Goal: Task Accomplishment & Management: Use online tool/utility

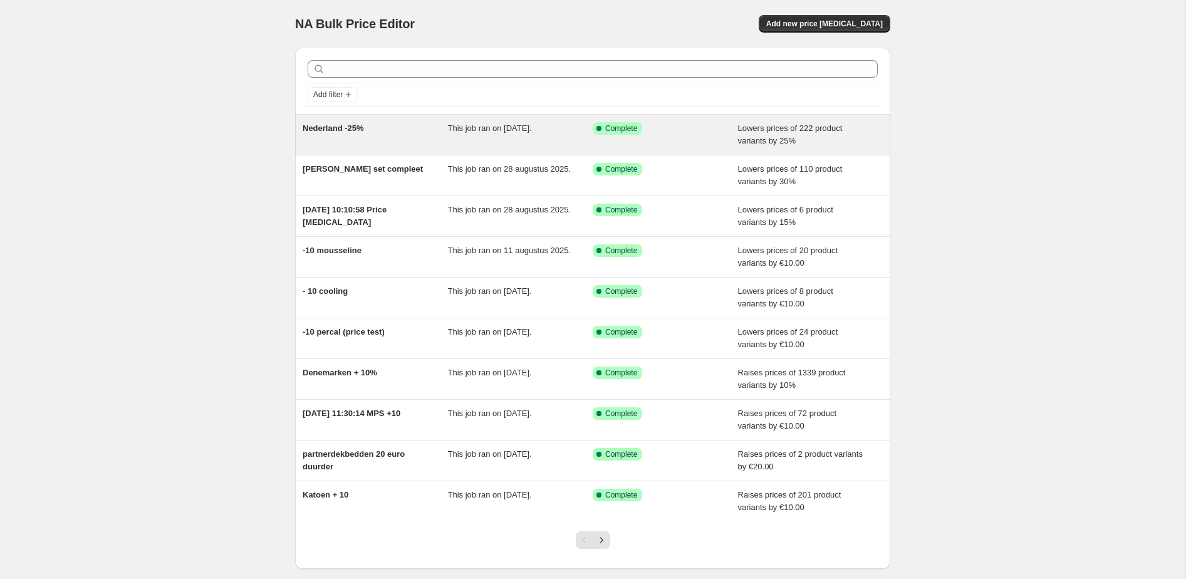
click at [455, 133] on div "This job ran on 19 september 2025." at bounding box center [520, 134] width 145 height 25
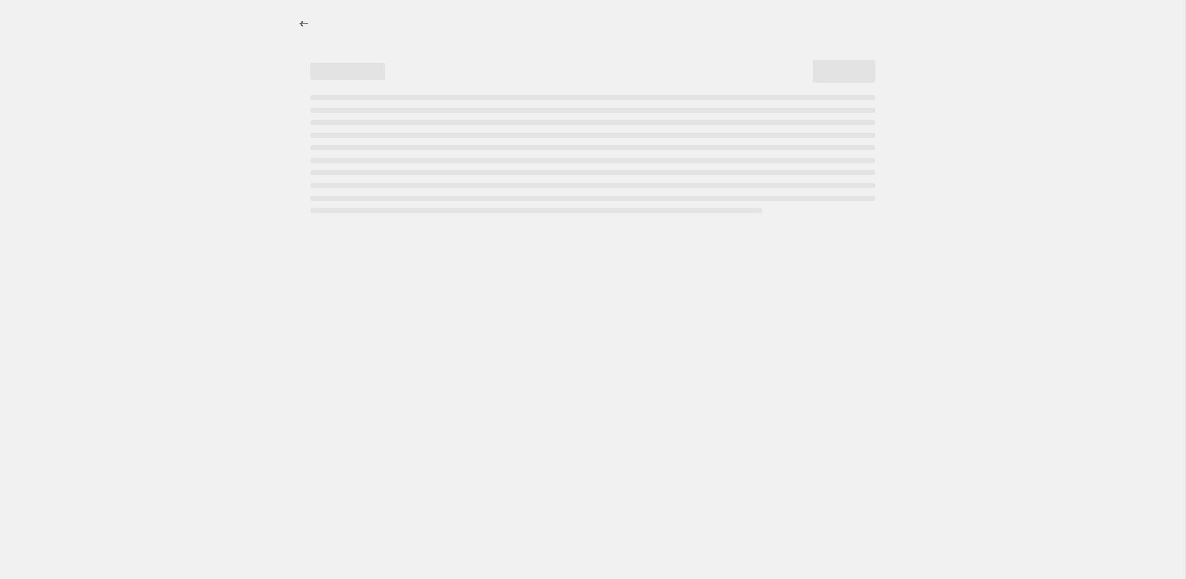
select select "percentage"
select select "collection"
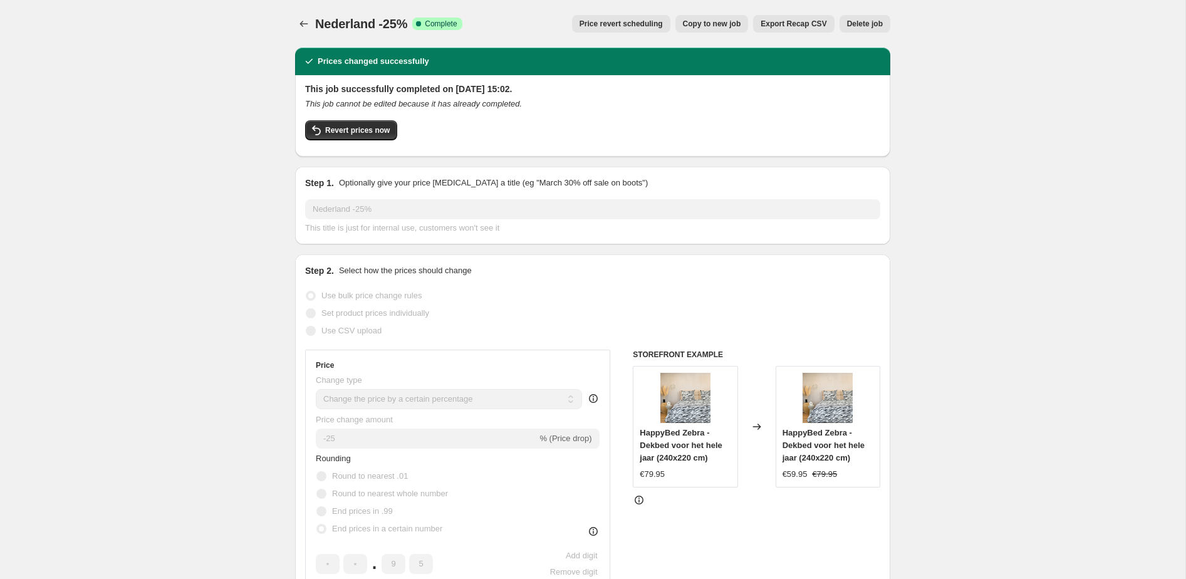
click at [350, 132] on span "Revert prices now" at bounding box center [357, 130] width 65 height 10
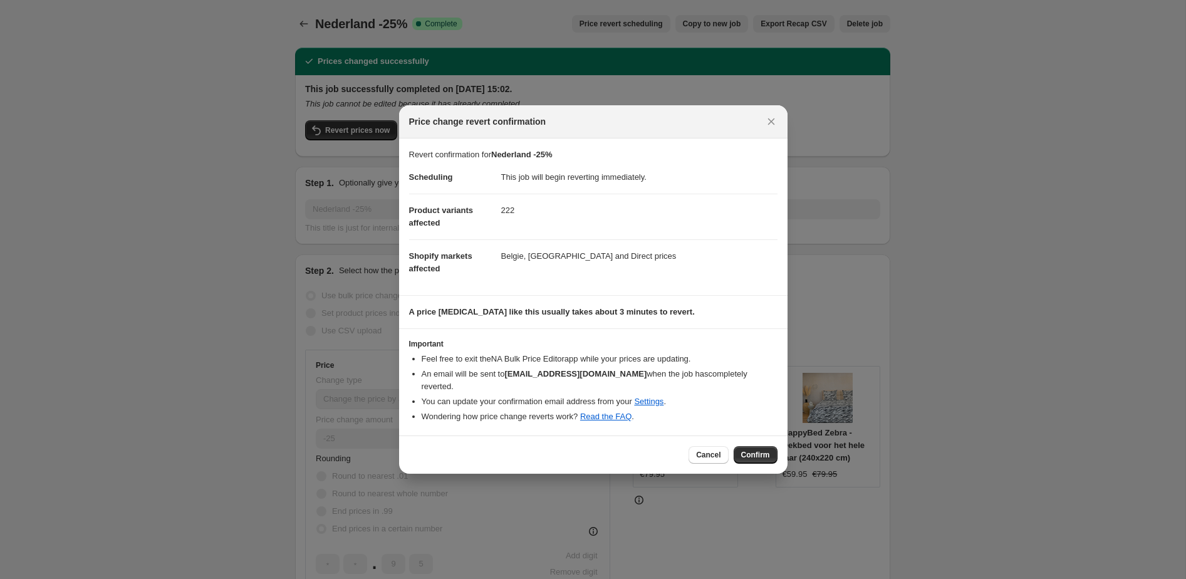
click at [761, 450] on span "Confirm" at bounding box center [755, 455] width 29 height 10
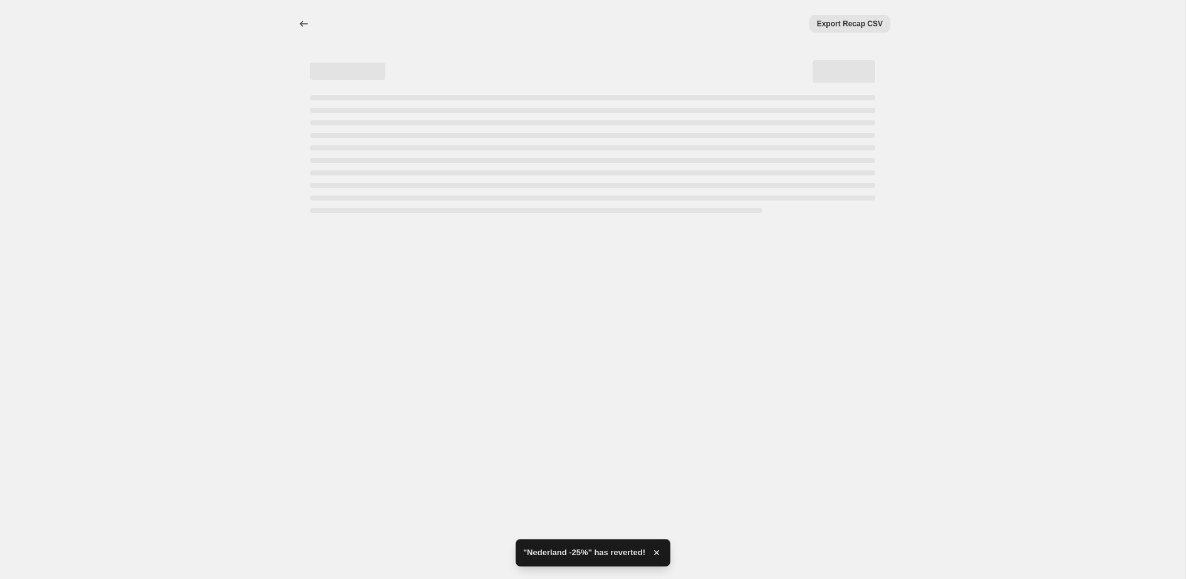
select select "percentage"
select select "collection"
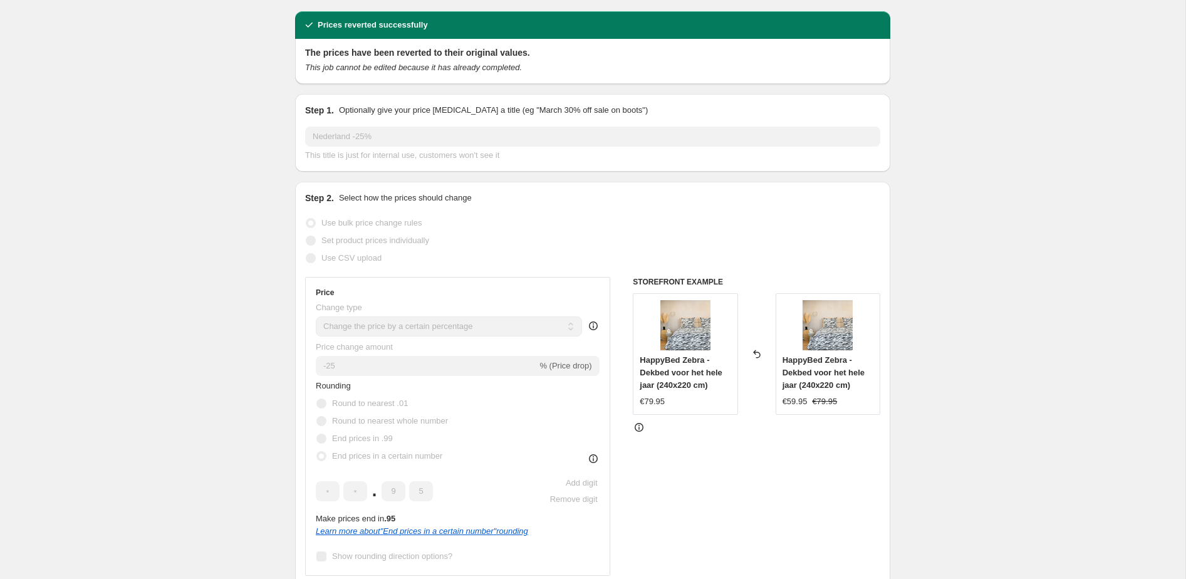
scroll to position [41, 0]
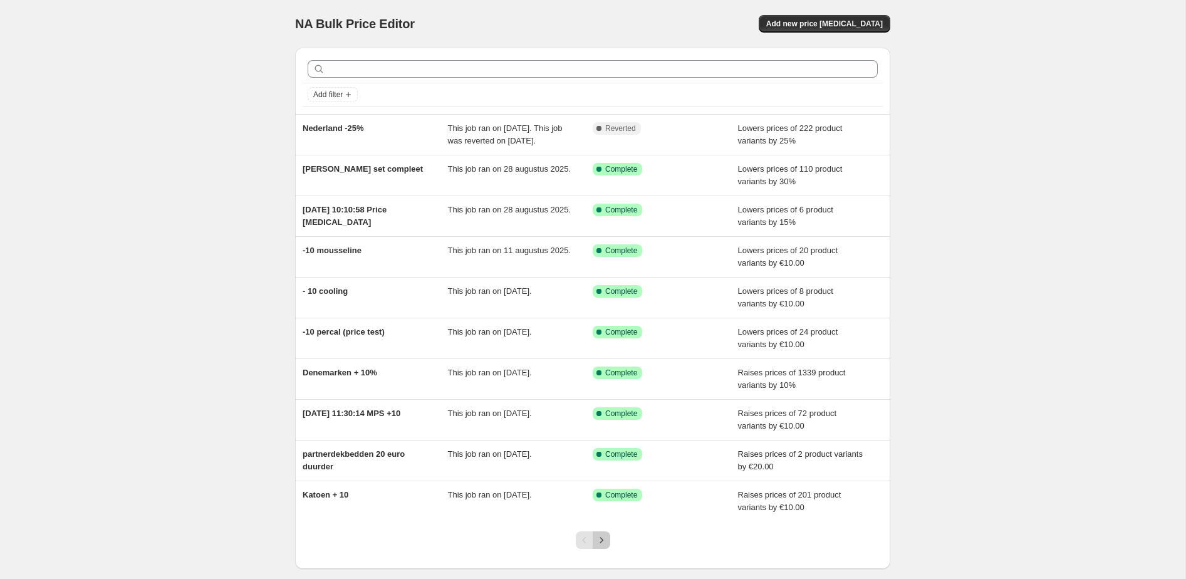
click at [599, 546] on icon "Next" at bounding box center [601, 540] width 13 height 13
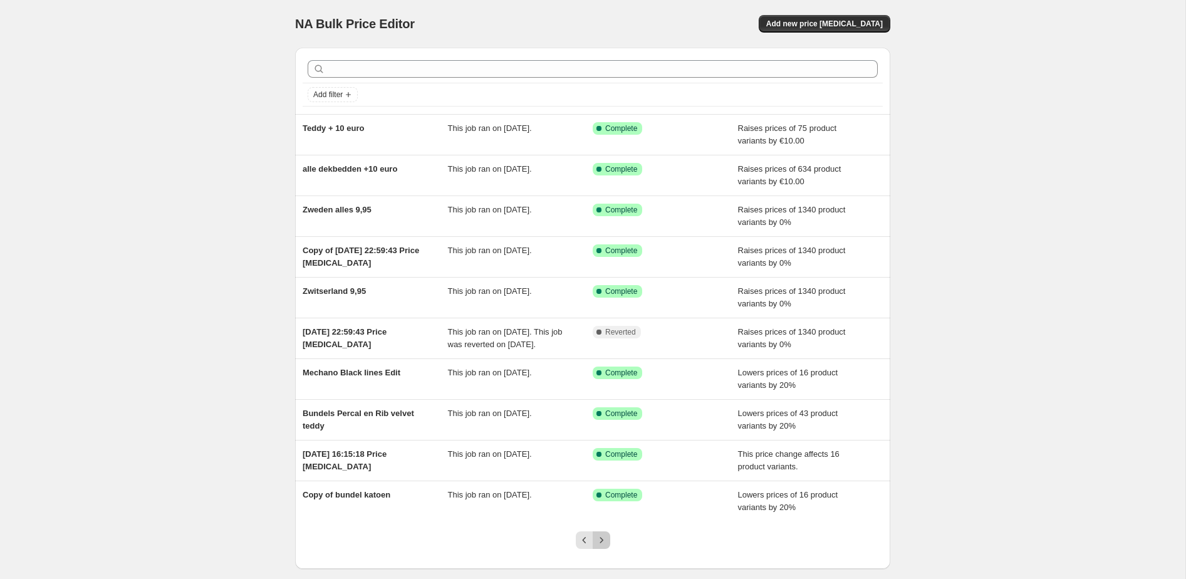
click at [597, 544] on icon "Next" at bounding box center [601, 540] width 13 height 13
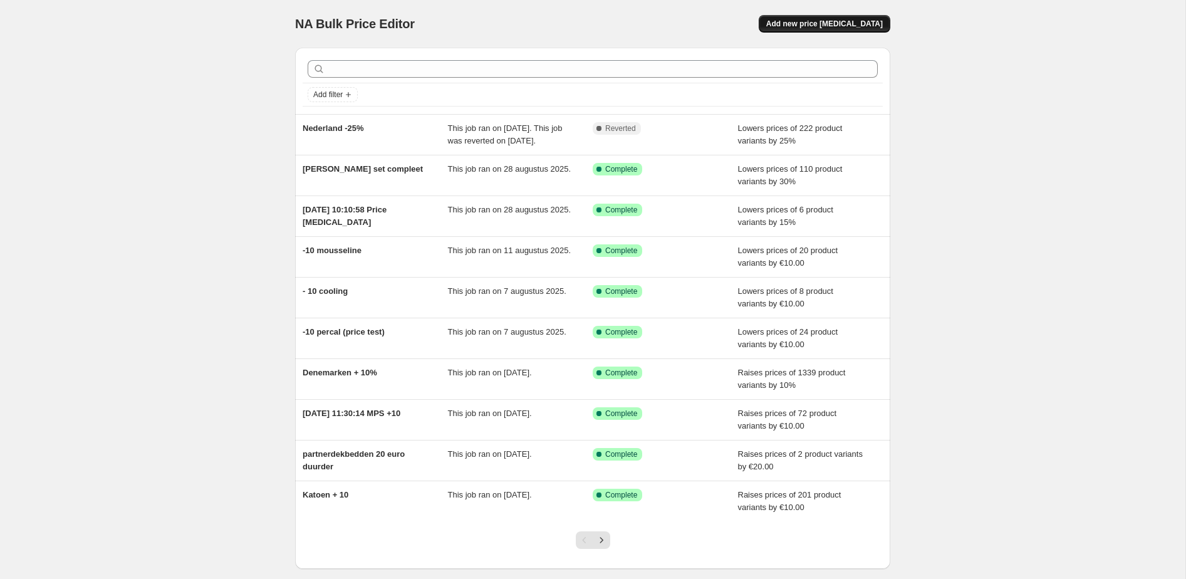
click at [814, 26] on span "Add new price [MEDICAL_DATA]" at bounding box center [824, 24] width 116 height 10
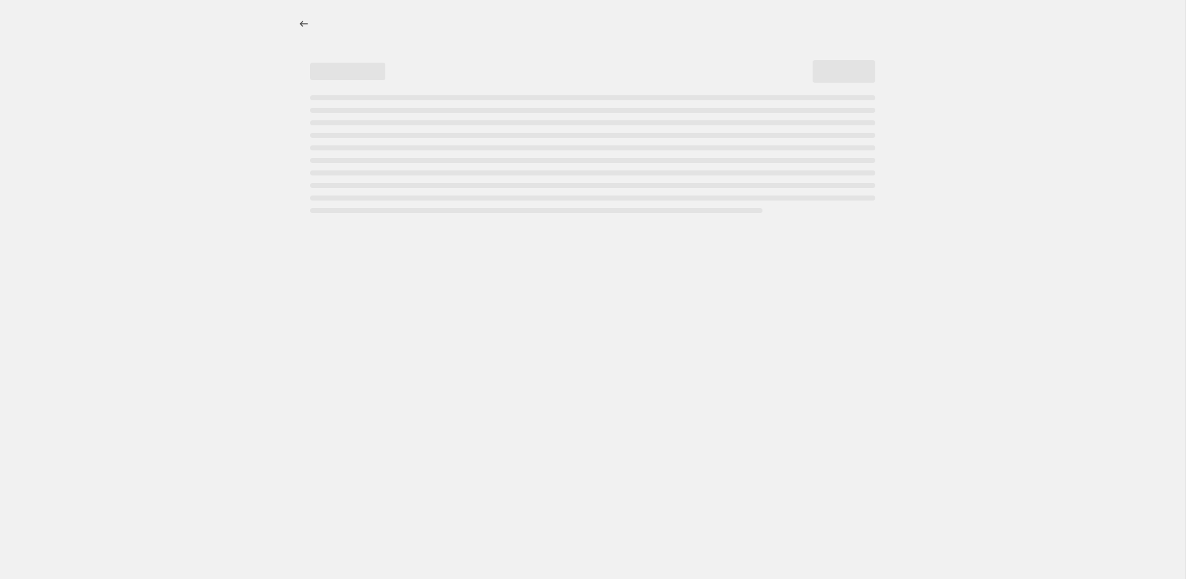
select select "percentage"
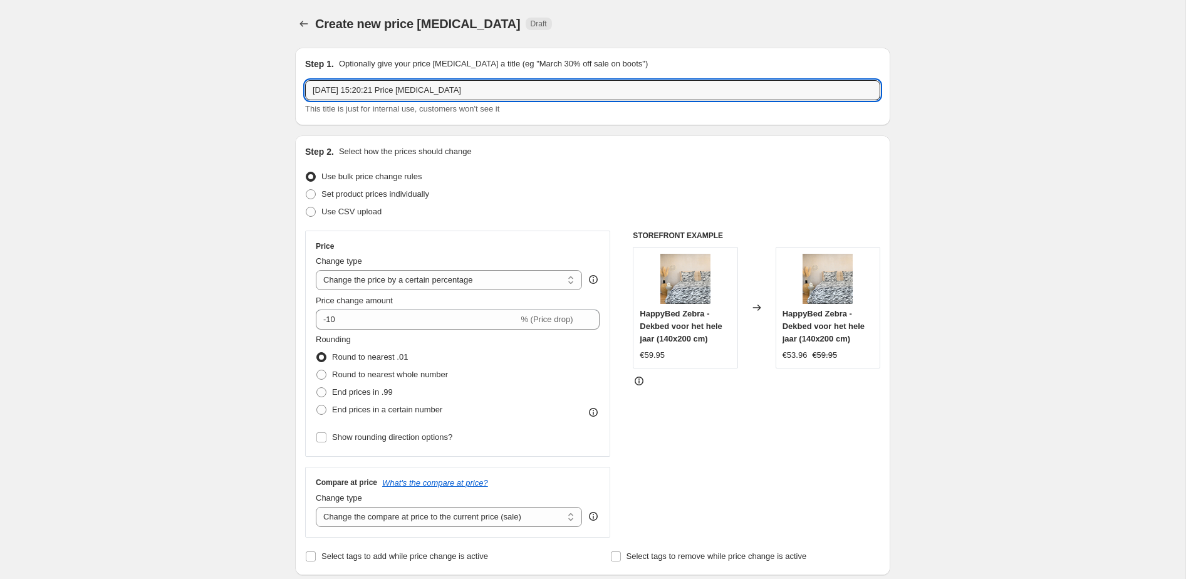
drag, startPoint x: 514, startPoint y: 95, endPoint x: 286, endPoint y: 81, distance: 227.8
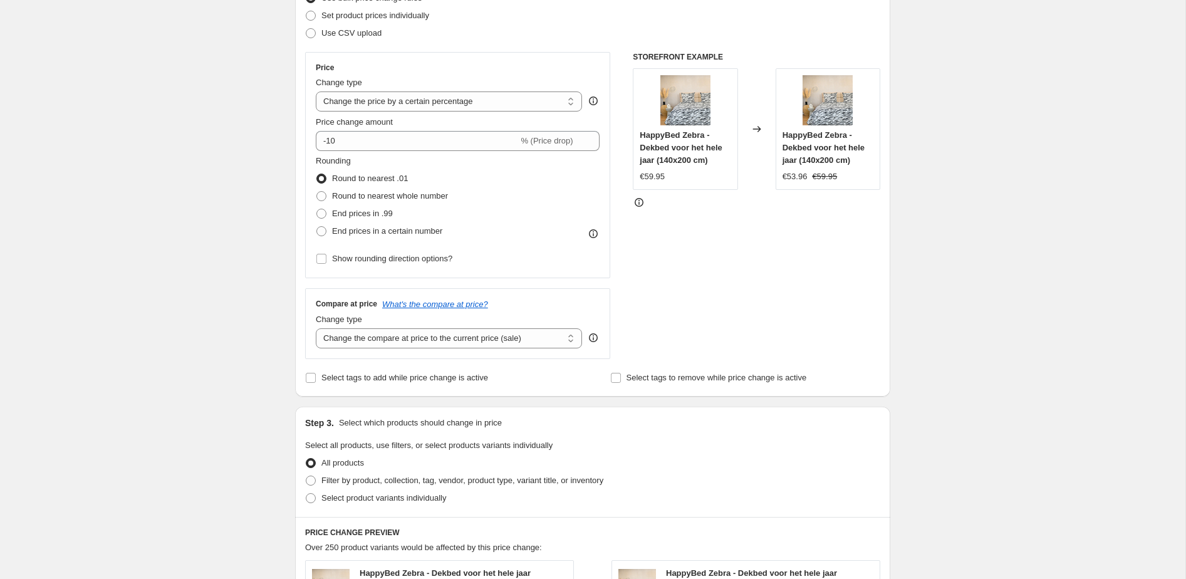
scroll to position [172, 0]
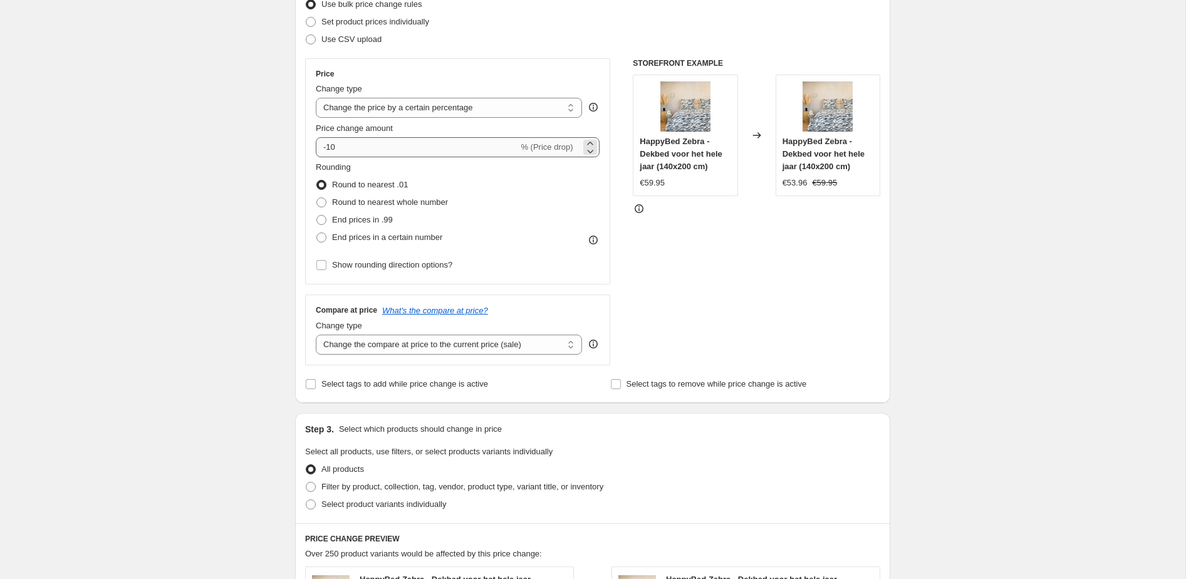
type input "NL -25%"
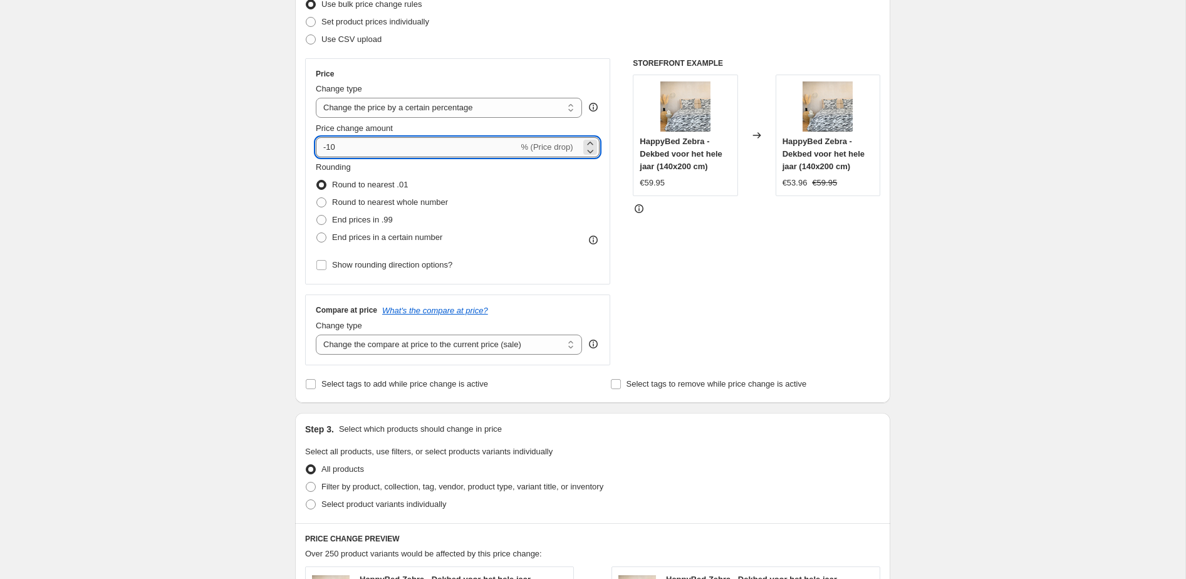
drag, startPoint x: 335, startPoint y: 152, endPoint x: 325, endPoint y: 152, distance: 10.0
click at [325, 152] on input "-10" at bounding box center [417, 147] width 202 height 20
type input "-24"
click at [344, 215] on span "End prices in .99" at bounding box center [362, 219] width 61 height 9
click at [317, 215] on input "End prices in .99" at bounding box center [316, 215] width 1 height 1
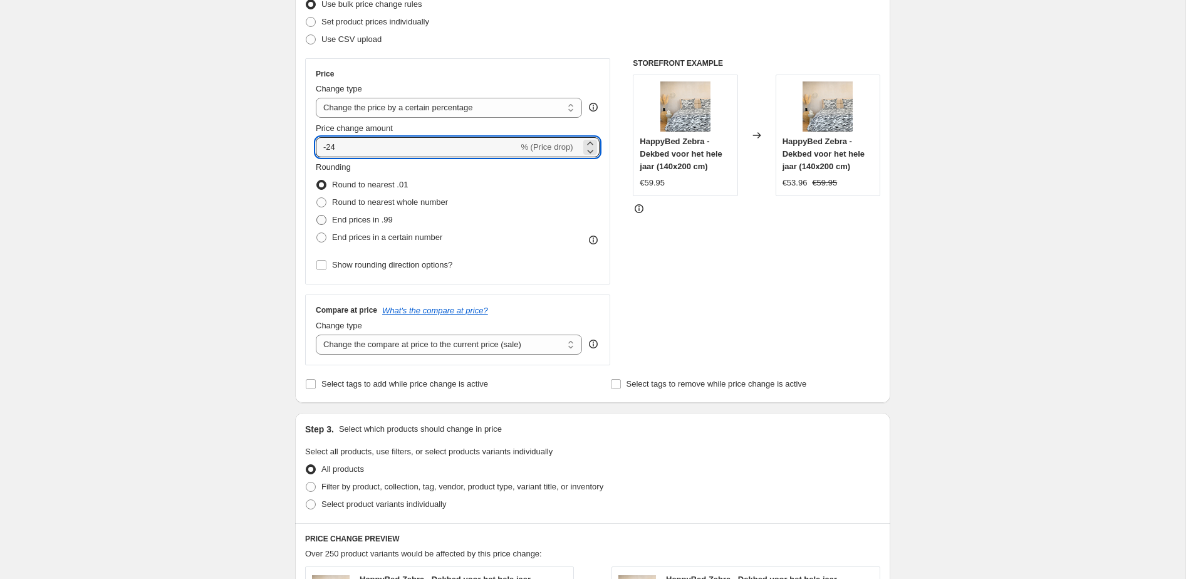
radio input "true"
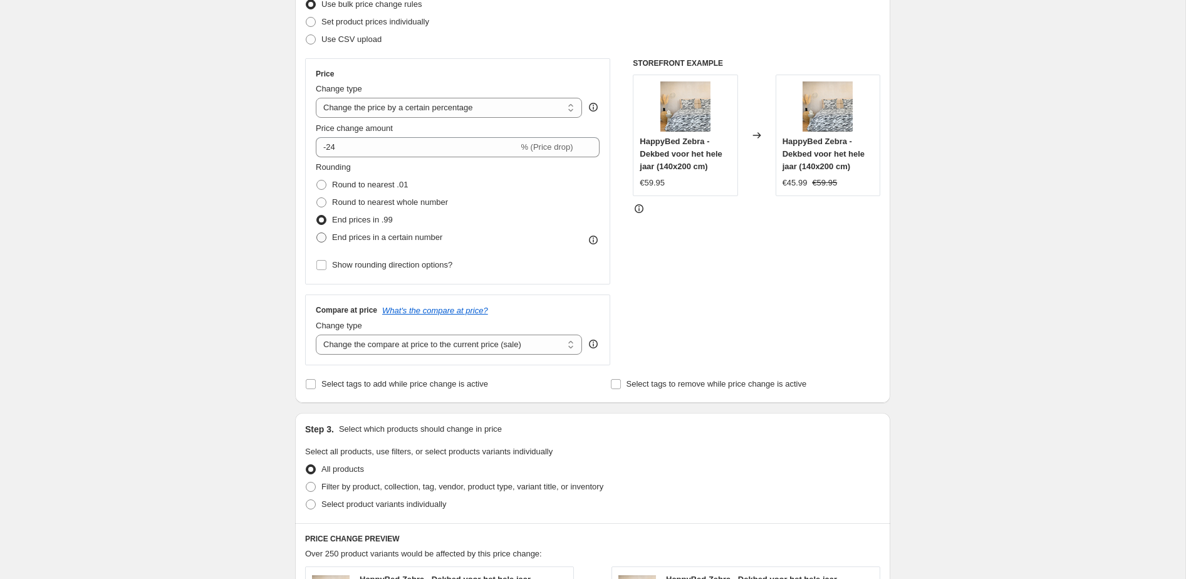
click at [369, 231] on span "End prices in a certain number" at bounding box center [387, 237] width 110 height 13
click at [317, 232] on input "End prices in a certain number" at bounding box center [316, 232] width 1 height 1
radio input "true"
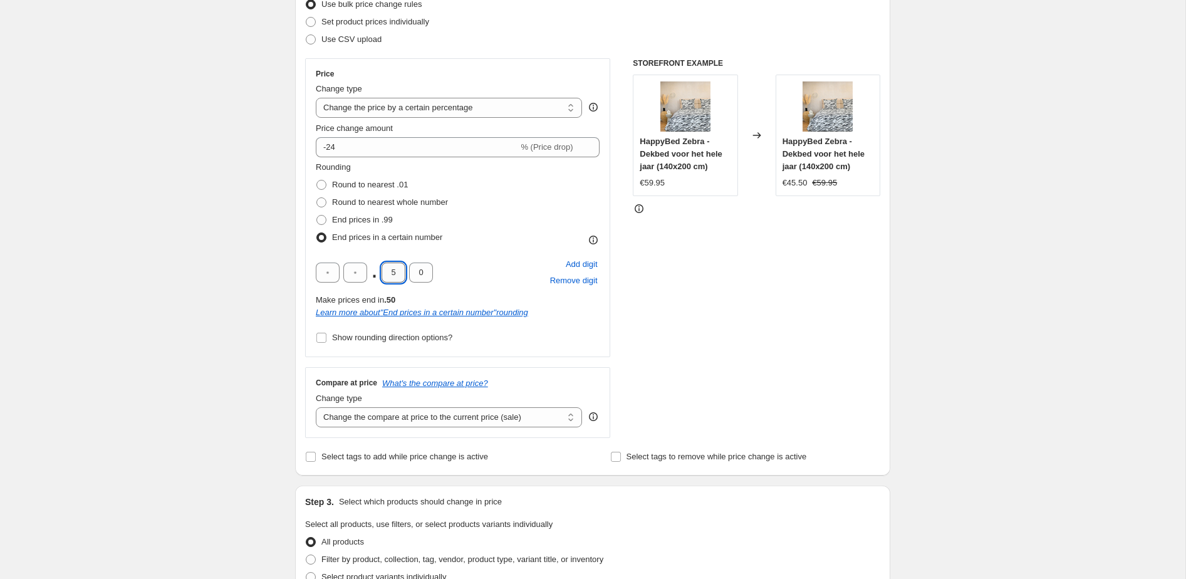
click at [392, 275] on input "5" at bounding box center [393, 272] width 24 height 20
click at [395, 278] on input "5" at bounding box center [393, 272] width 24 height 20
type input "9"
type input "5"
click at [470, 262] on div ". 9 5 Add digit Remove digit" at bounding box center [458, 272] width 284 height 33
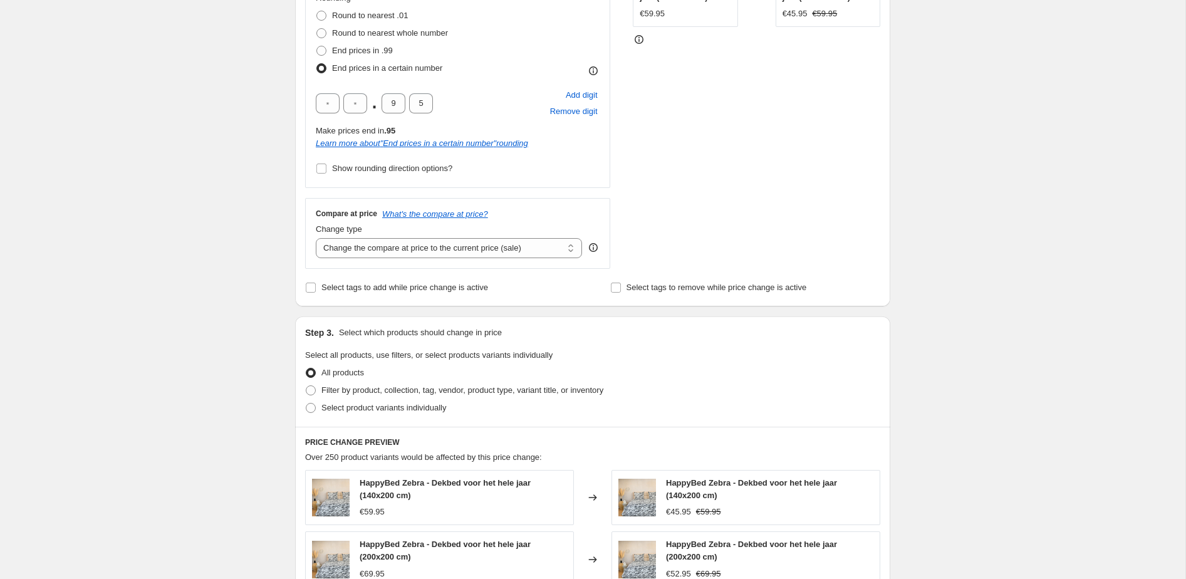
scroll to position [395, 0]
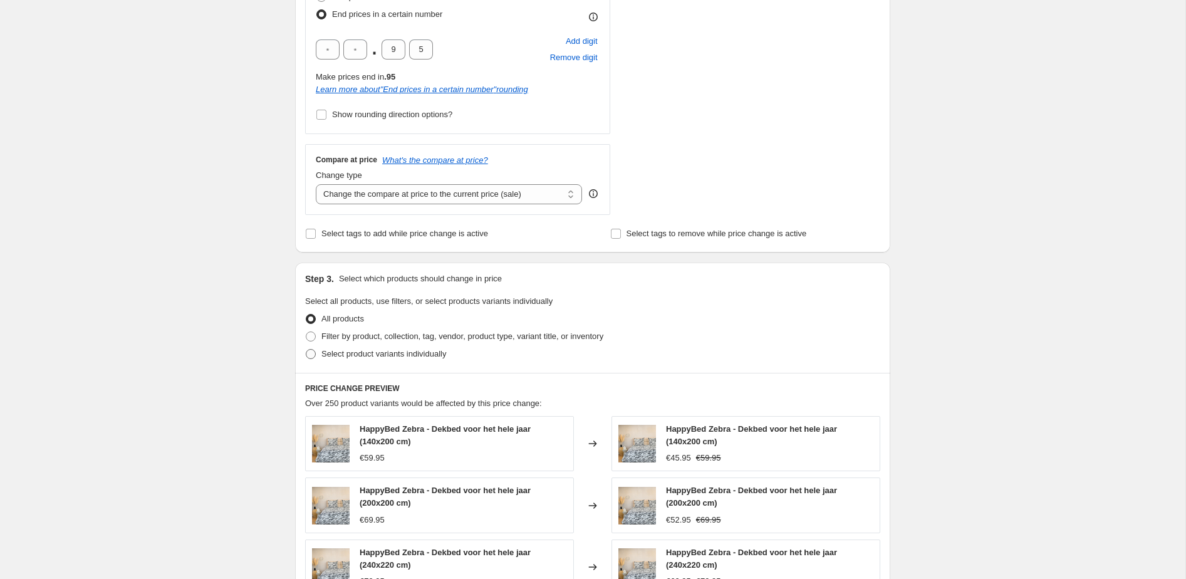
click at [368, 356] on span "Select product variants individually" at bounding box center [383, 353] width 125 height 9
click at [306, 349] on input "Select product variants individually" at bounding box center [306, 349] width 1 height 1
radio input "true"
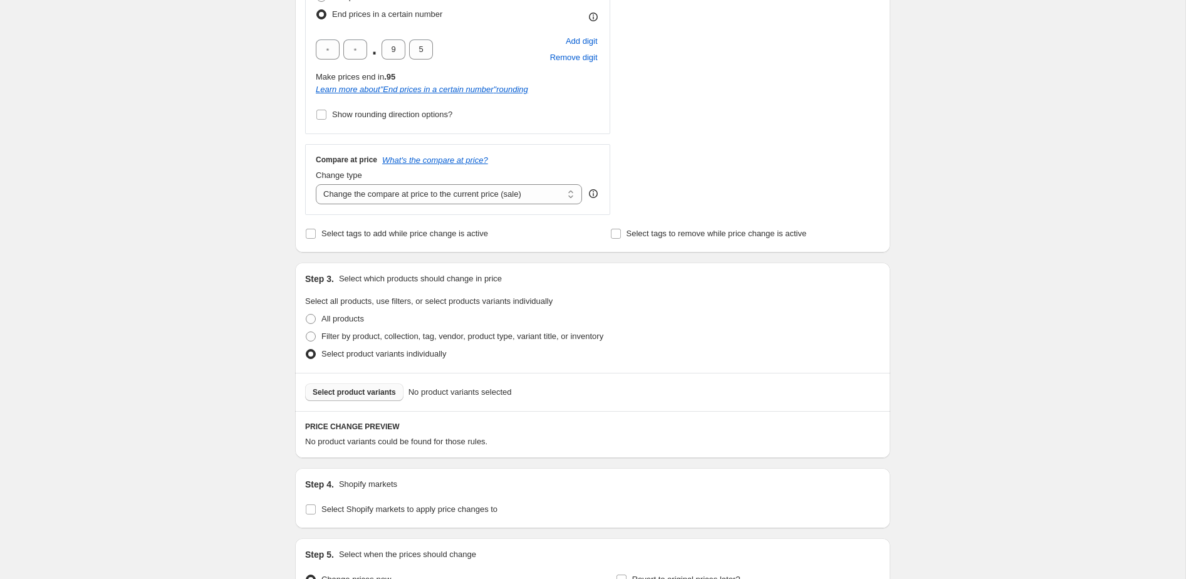
click at [354, 399] on button "Select product variants" at bounding box center [354, 392] width 98 height 18
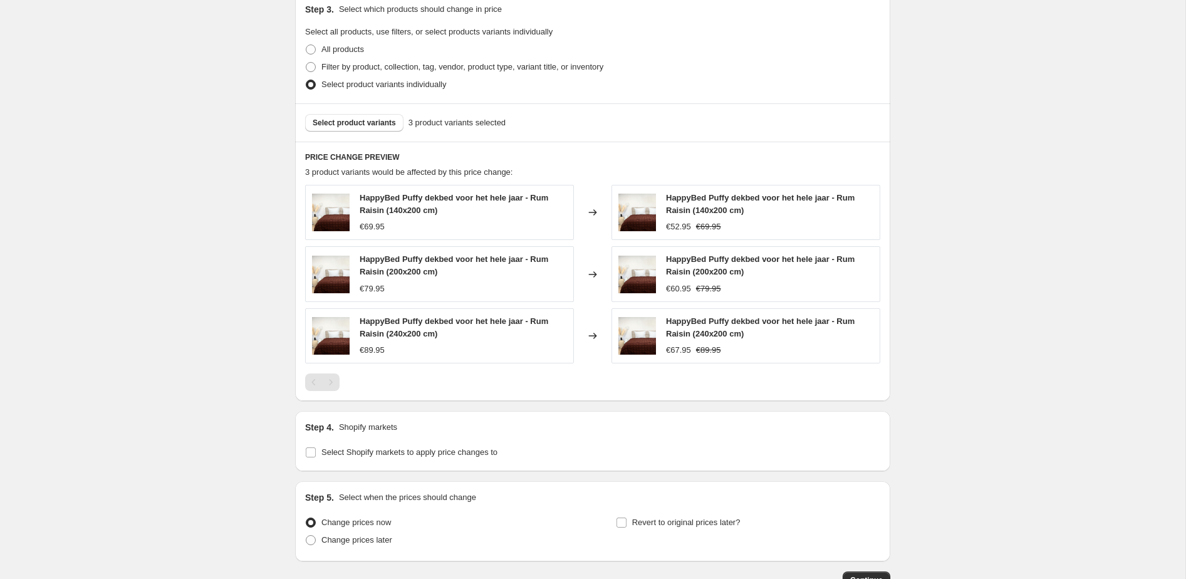
scroll to position [752, 0]
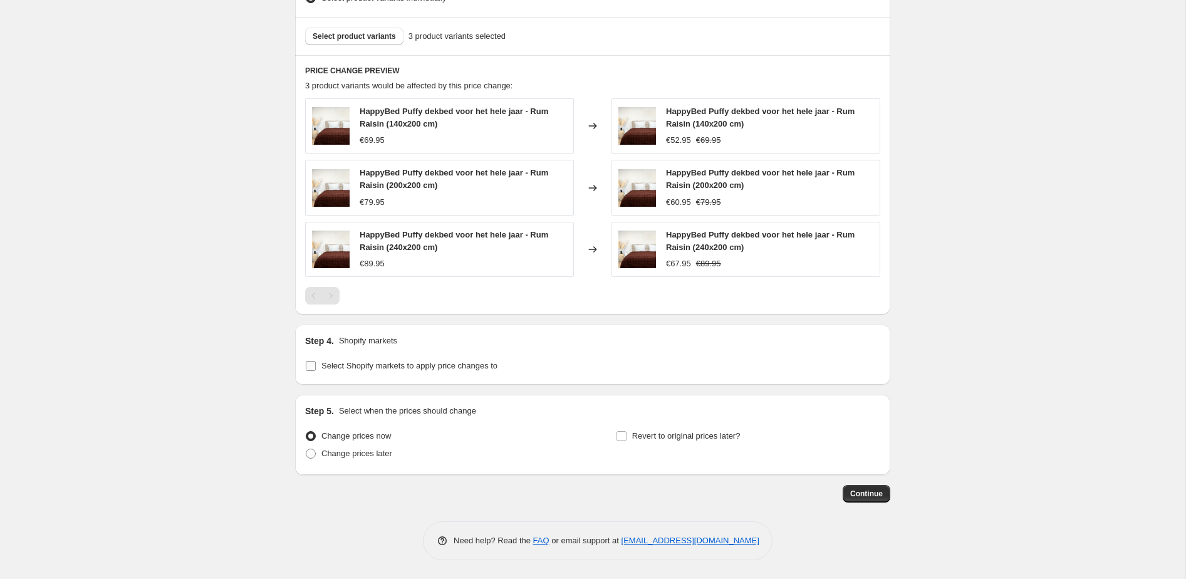
click at [345, 367] on span "Select Shopify markets to apply price changes to" at bounding box center [409, 365] width 176 height 9
click at [316, 367] on input "Select Shopify markets to apply price changes to" at bounding box center [311, 366] width 10 height 10
checkbox input "true"
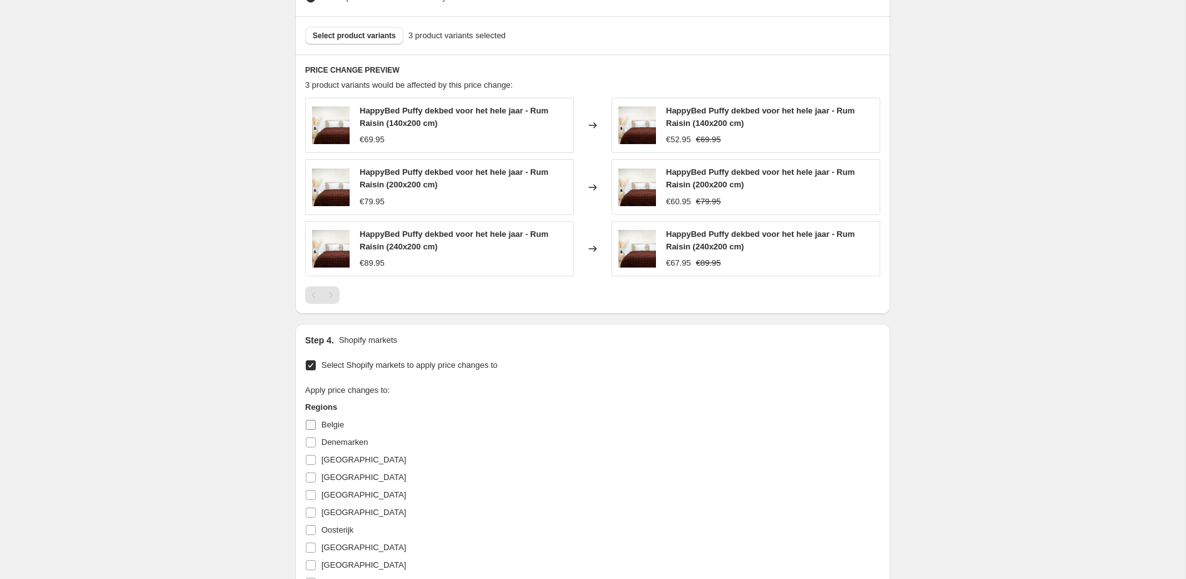
click at [321, 426] on span "Belgie" at bounding box center [332, 424] width 23 height 9
click at [316, 426] on input "Belgie" at bounding box center [311, 425] width 10 height 10
checkbox input "true"
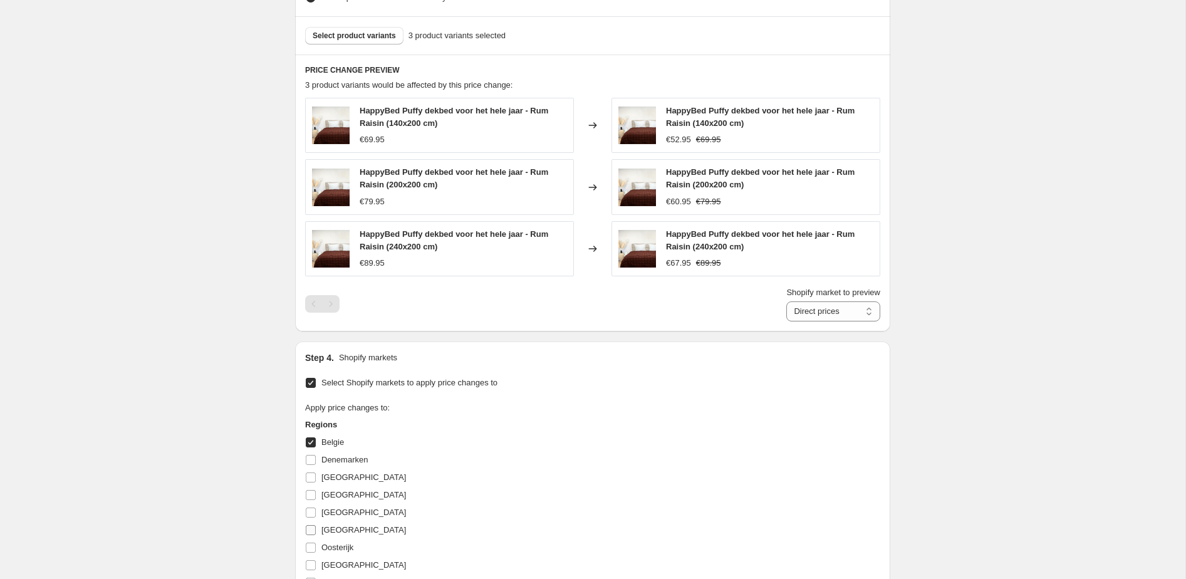
click at [329, 529] on span "[GEOGRAPHIC_DATA]" at bounding box center [363, 529] width 85 height 9
click at [316, 529] on input "[GEOGRAPHIC_DATA]" at bounding box center [311, 530] width 10 height 10
checkbox input "true"
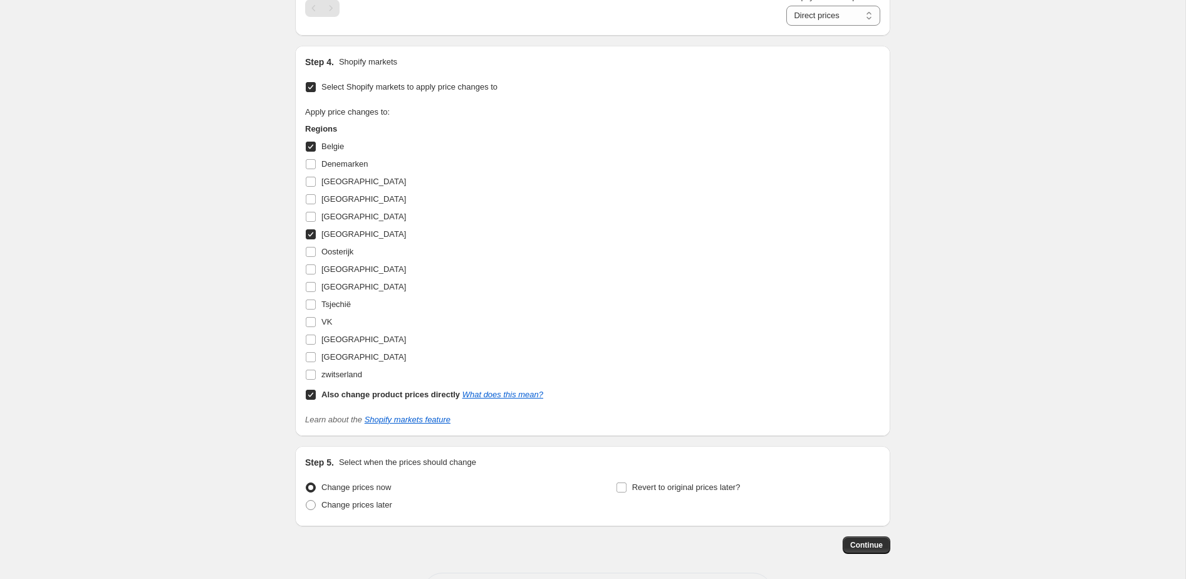
scroll to position [1050, 0]
click at [854, 538] on span "Continue" at bounding box center [866, 542] width 33 height 10
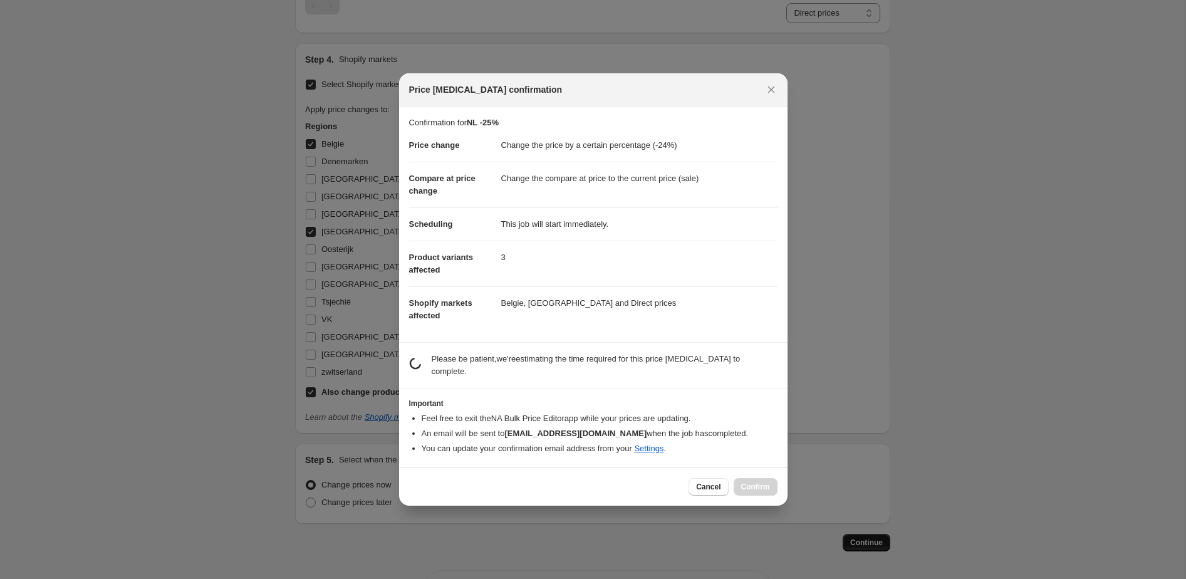
scroll to position [0, 0]
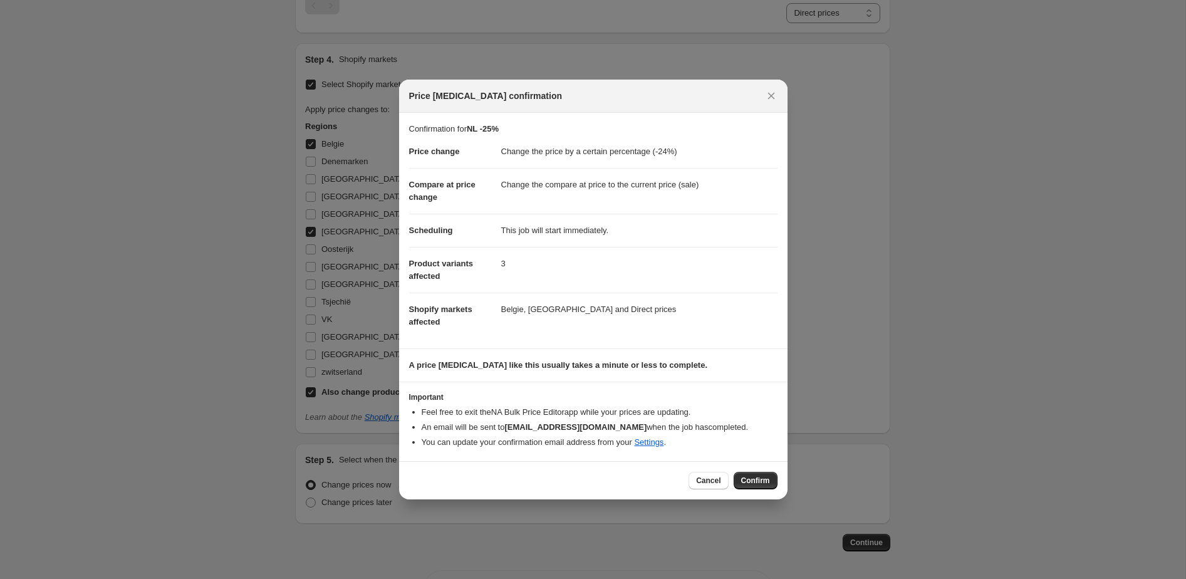
click at [733, 475] on button "Confirm" at bounding box center [755, 481] width 44 height 18
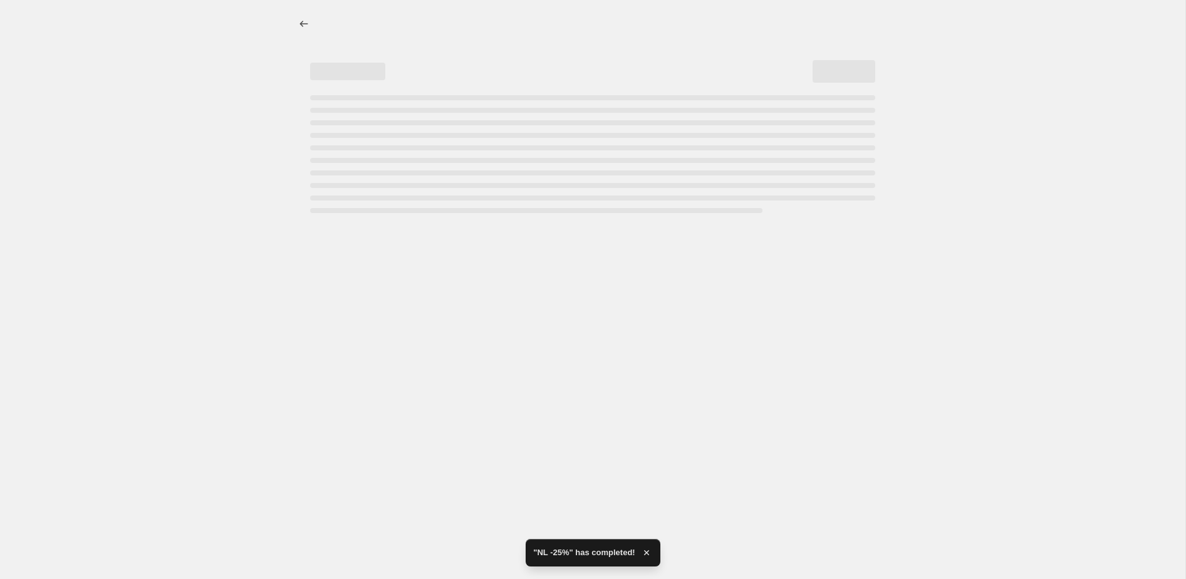
select select "percentage"
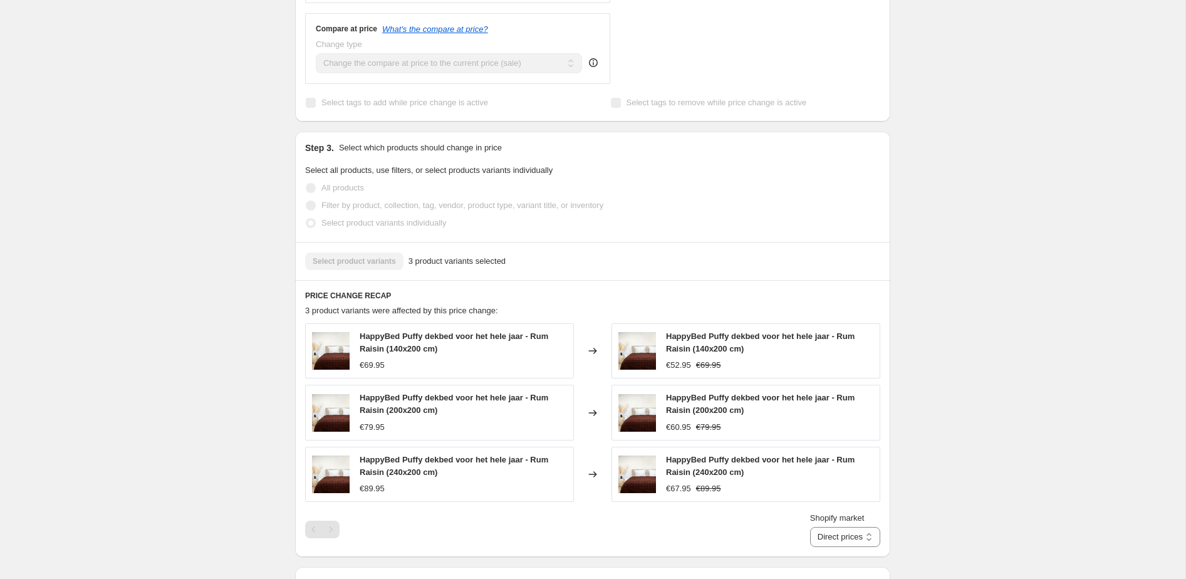
scroll to position [935, 0]
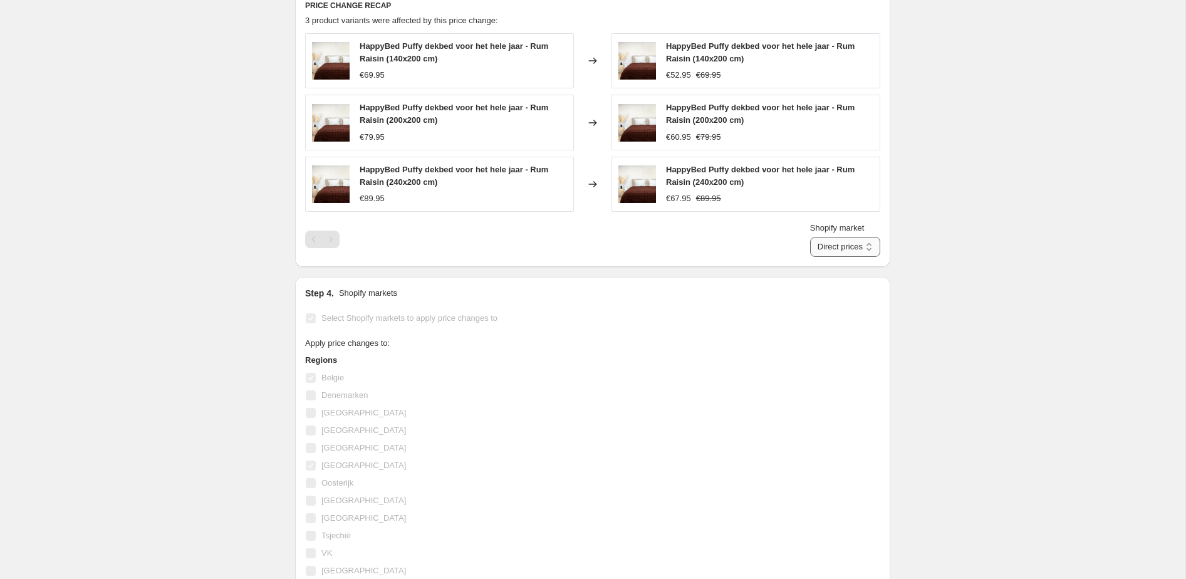
click at [829, 244] on select "Direct prices Belgie [GEOGRAPHIC_DATA]" at bounding box center [845, 247] width 70 height 20
click at [822, 257] on select "Direct prices Belgie [GEOGRAPHIC_DATA]" at bounding box center [845, 247] width 70 height 20
click at [840, 249] on select "Direct prices Belgie [GEOGRAPHIC_DATA]" at bounding box center [852, 247] width 54 height 20
click at [825, 257] on select "Direct prices Belgie [GEOGRAPHIC_DATA]" at bounding box center [852, 247] width 54 height 20
click at [830, 241] on select "Direct prices Belgie [GEOGRAPHIC_DATA]" at bounding box center [825, 247] width 110 height 20
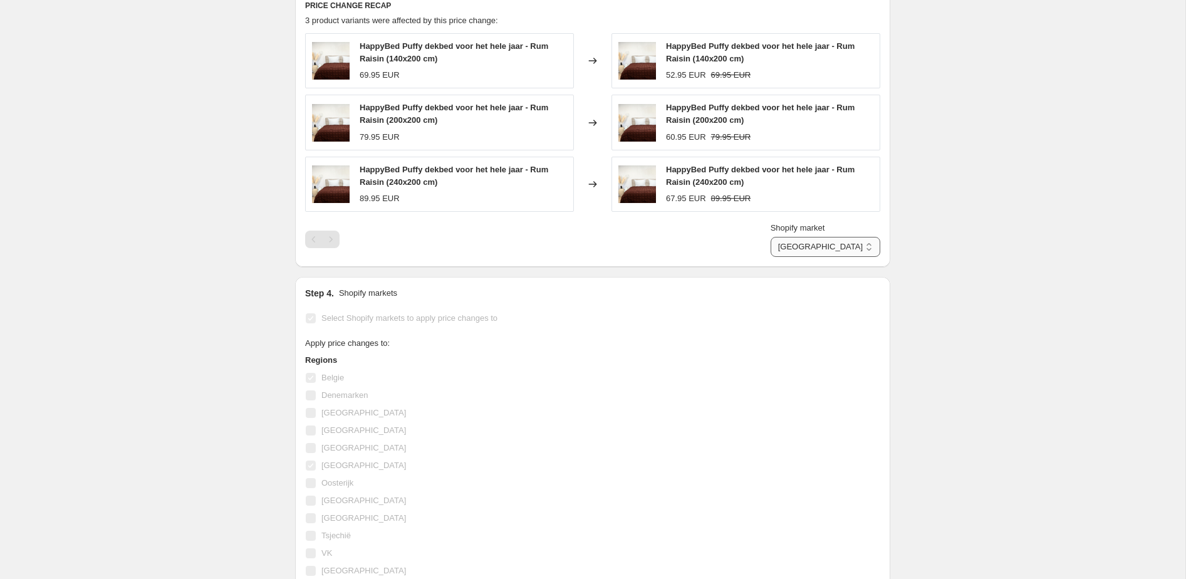
select select "direct"
click at [805, 257] on select "Direct prices Belgie [GEOGRAPHIC_DATA]" at bounding box center [825, 247] width 110 height 20
click at [842, 252] on select "Direct prices Belgie [GEOGRAPHIC_DATA]" at bounding box center [845, 247] width 70 height 20
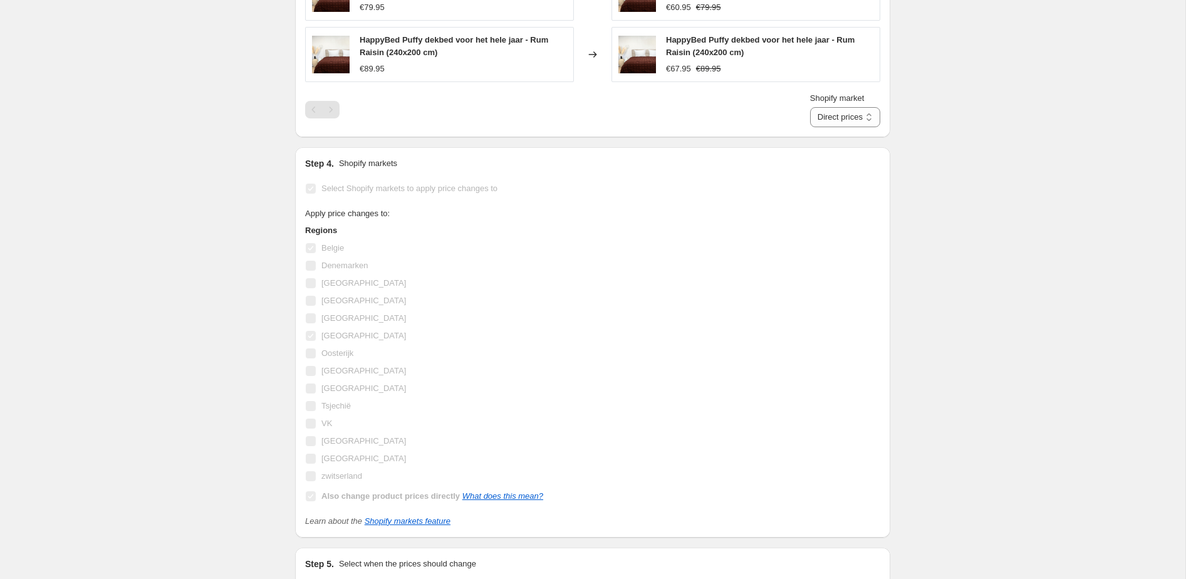
scroll to position [1190, 0]
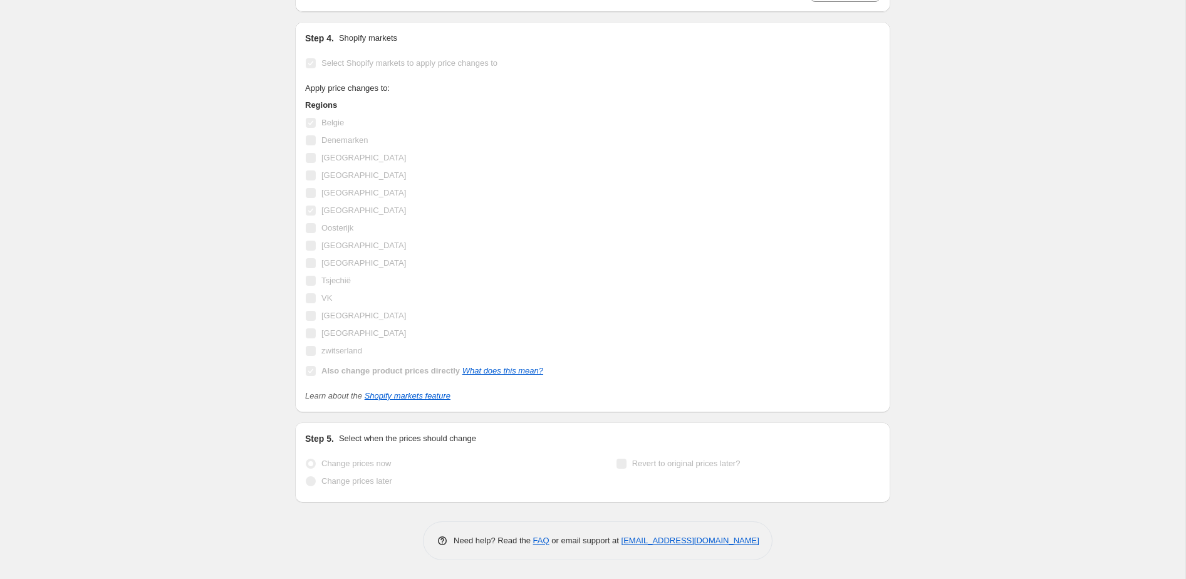
click at [496, 361] on div "Regions [GEOGRAPHIC_DATA] [GEOGRAPHIC_DATA] [GEOGRAPHIC_DATA] [GEOGRAPHIC_DATA]…" at bounding box center [424, 239] width 238 height 281
click at [497, 367] on link "What does this mean?" at bounding box center [502, 370] width 81 height 9
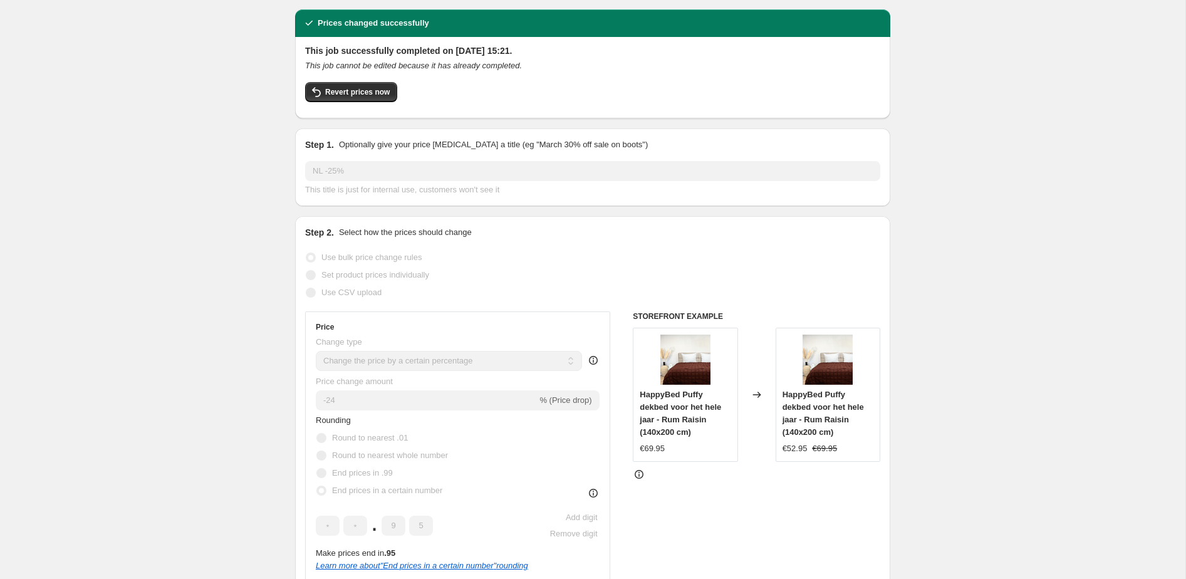
scroll to position [0, 0]
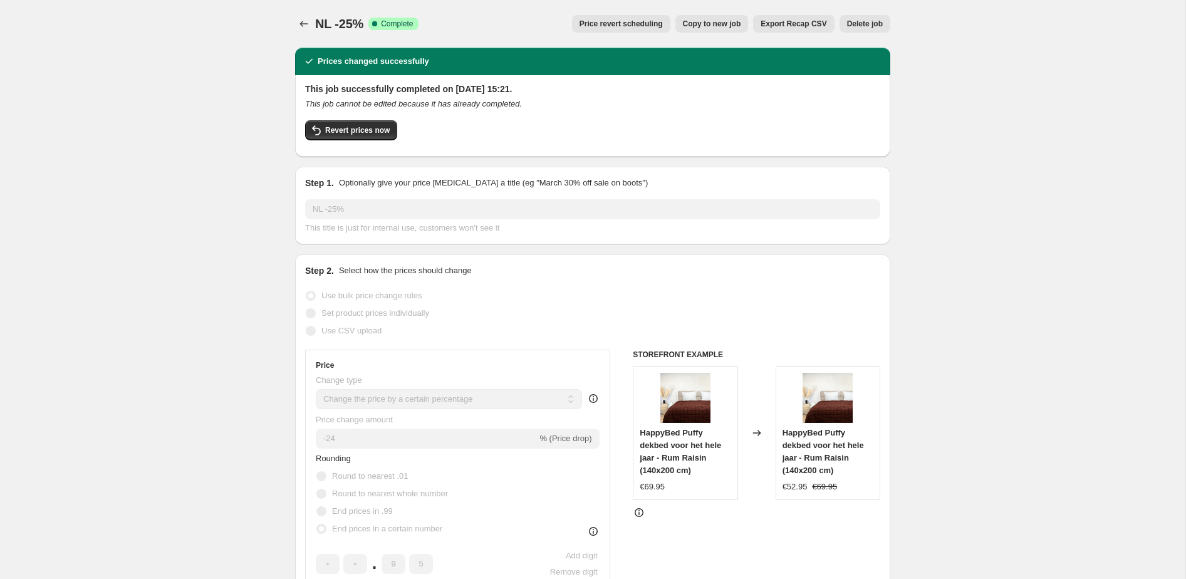
click at [631, 29] on button "Price revert scheduling" at bounding box center [621, 24] width 98 height 18
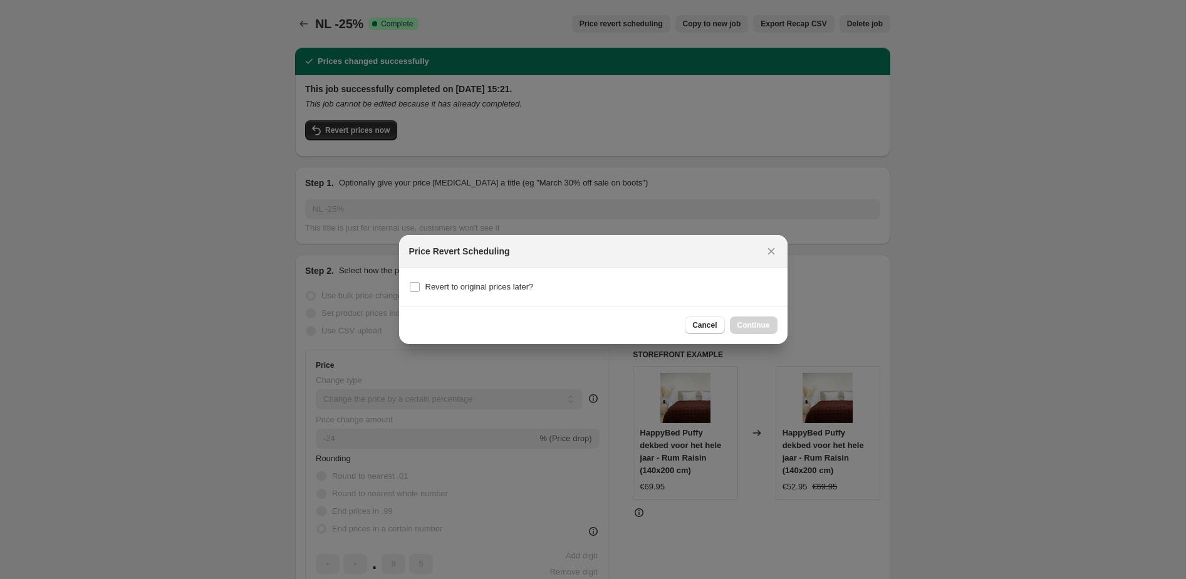
click at [756, 256] on div "Price Revert Scheduling" at bounding box center [593, 251] width 368 height 13
click at [762, 256] on button "Close" at bounding box center [771, 251] width 18 height 18
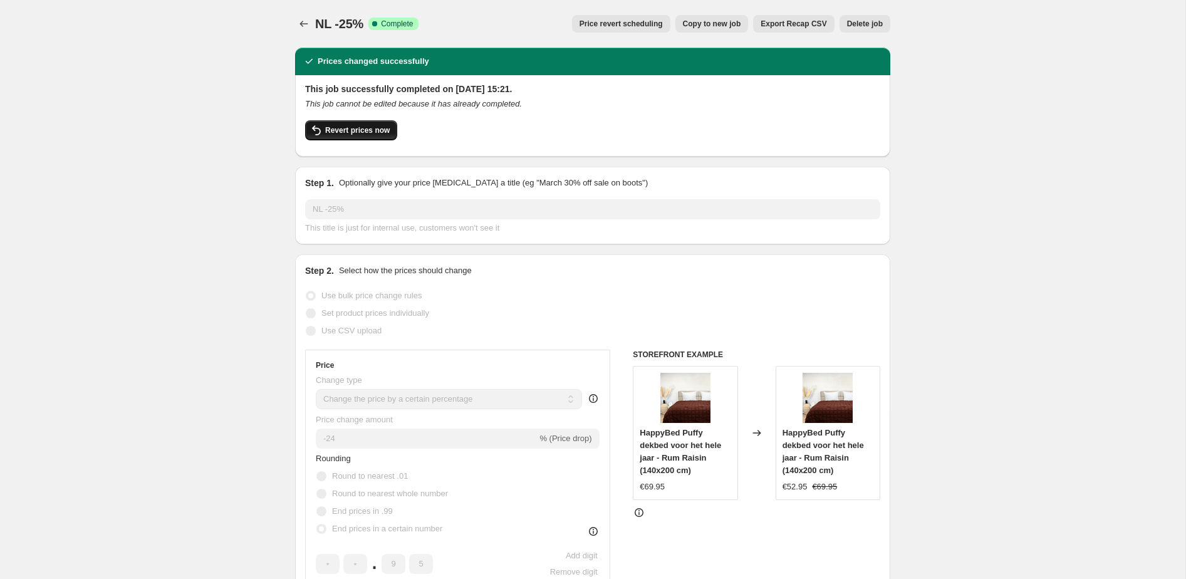
click at [366, 133] on span "Revert prices now" at bounding box center [357, 130] width 65 height 10
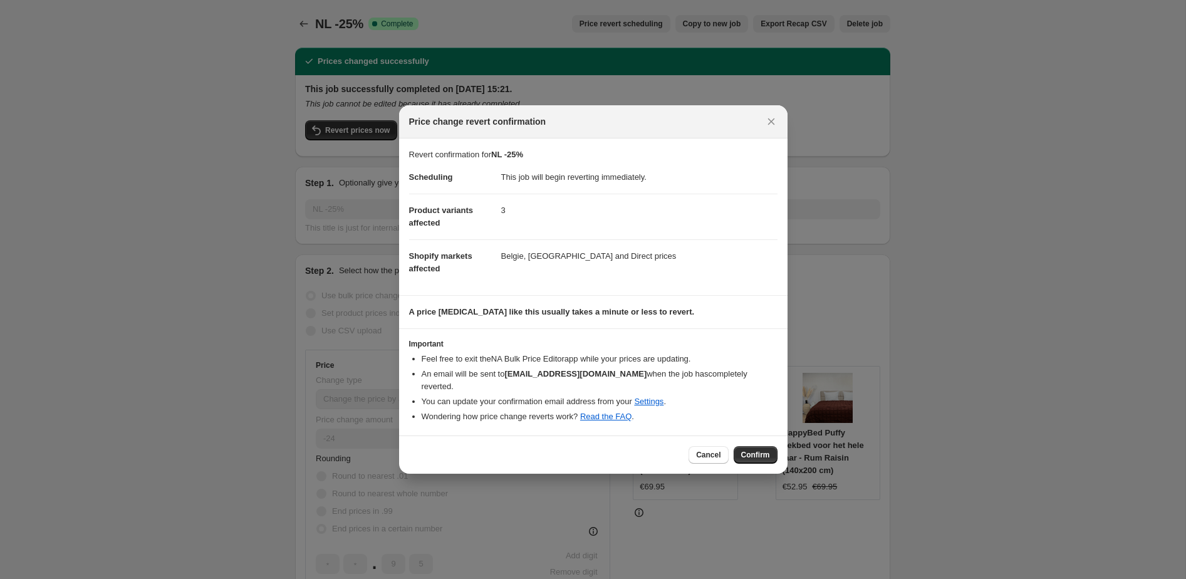
click at [767, 450] on span "Confirm" at bounding box center [755, 455] width 29 height 10
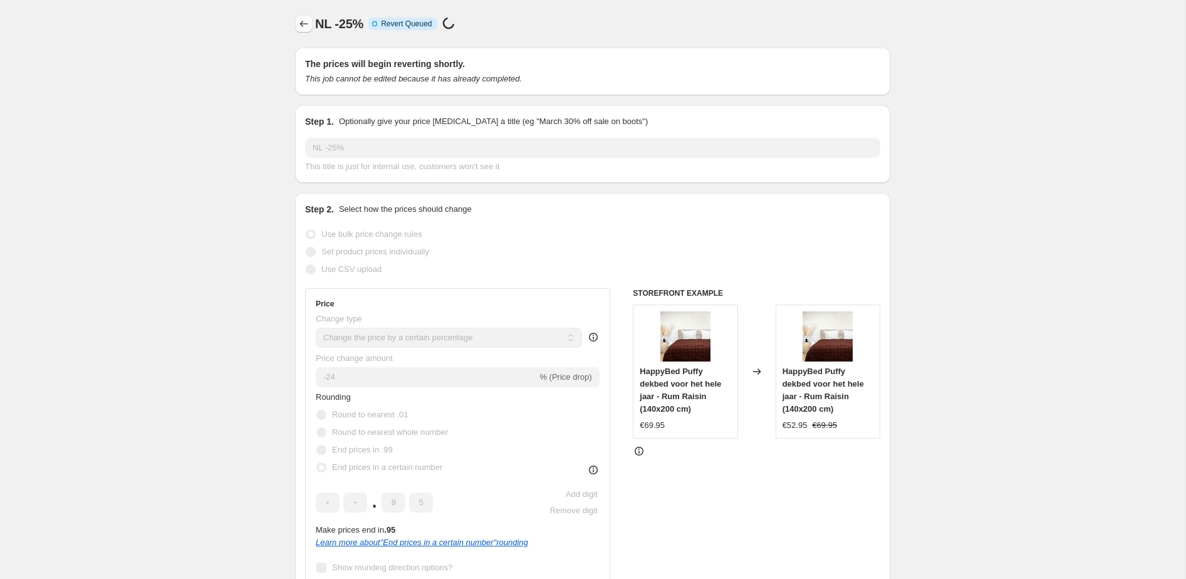
click at [312, 22] on button "Price change jobs" at bounding box center [304, 24] width 18 height 18
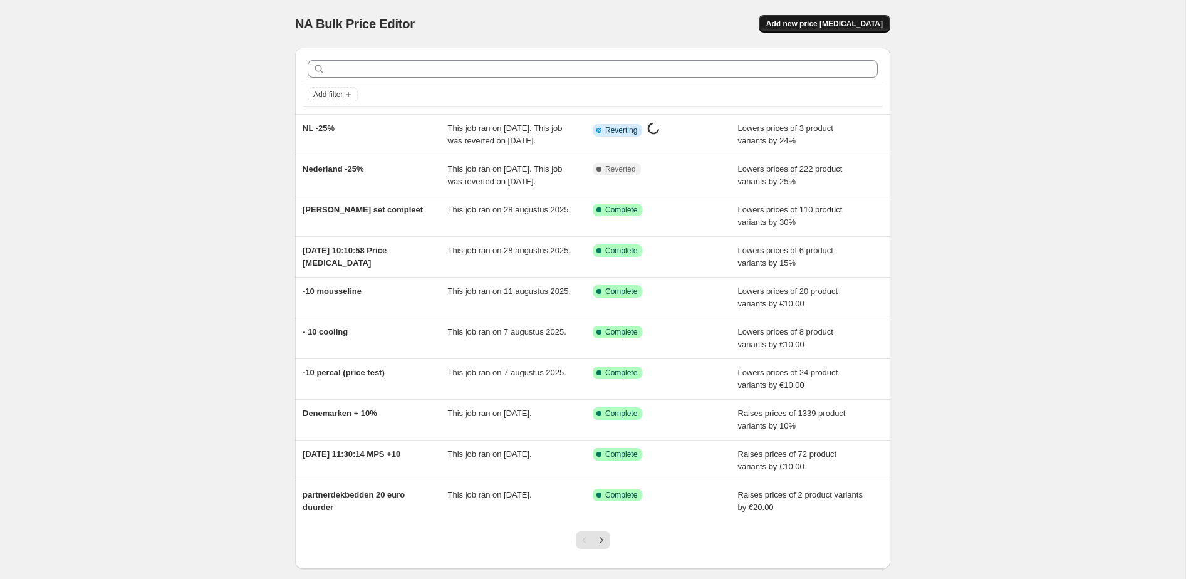
click at [846, 29] on button "Add new price [MEDICAL_DATA]" at bounding box center [824, 24] width 132 height 18
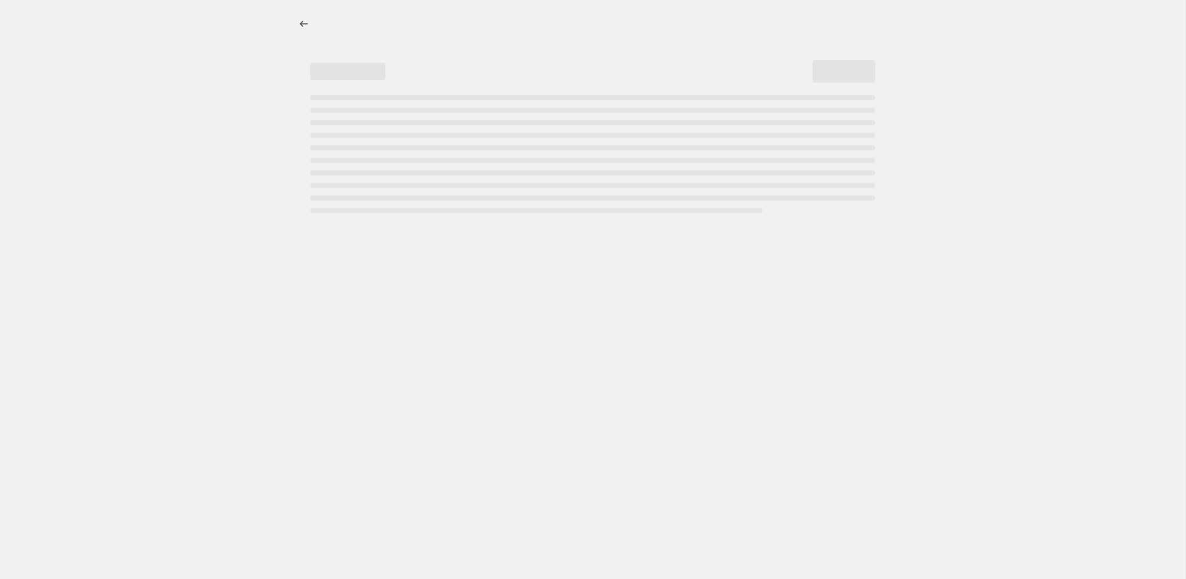
select select "percentage"
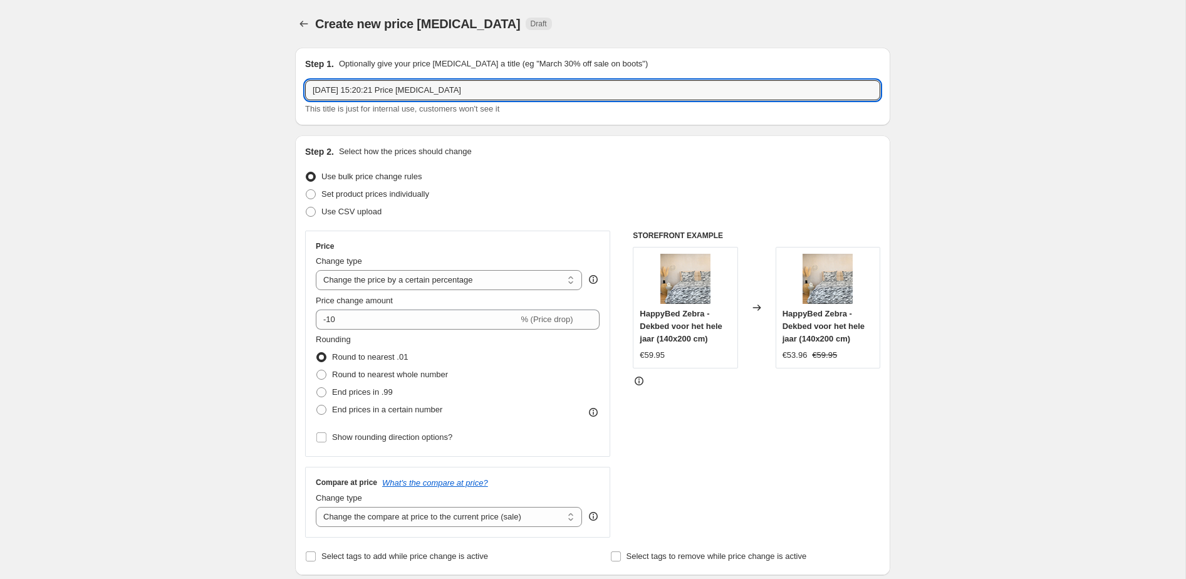
drag, startPoint x: 476, startPoint y: 93, endPoint x: 201, endPoint y: 85, distance: 275.1
type input "NL -"
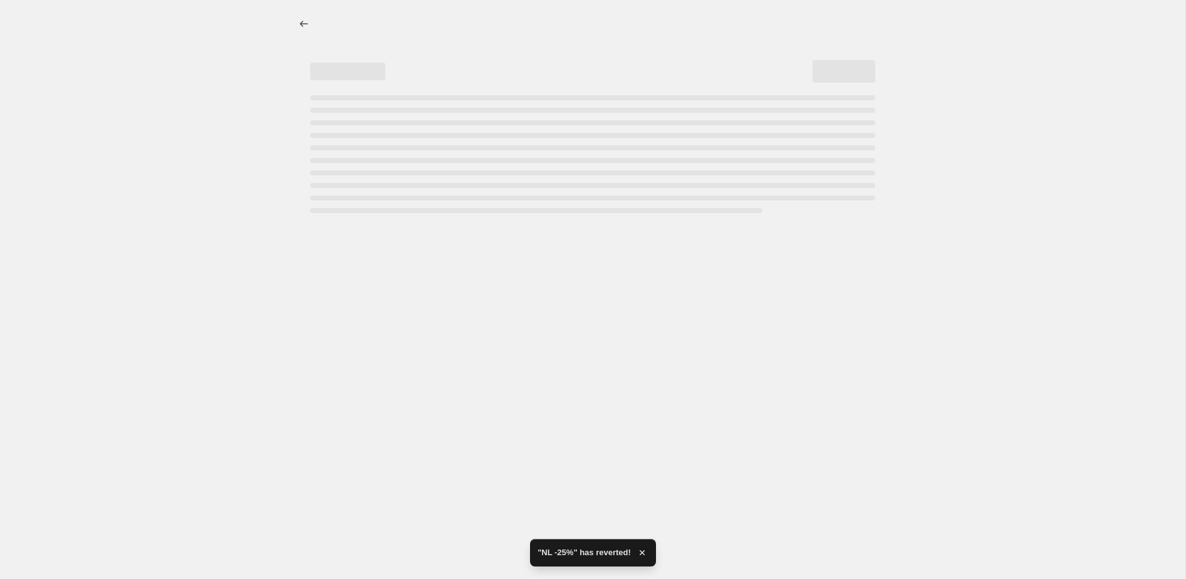
select select "percentage"
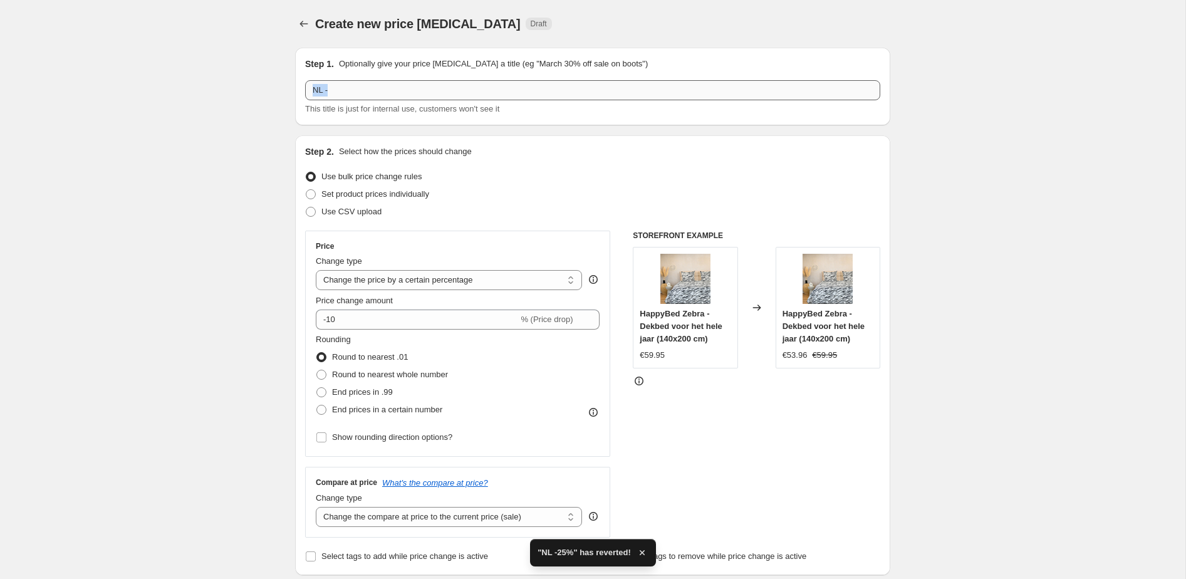
drag, startPoint x: 400, startPoint y: 99, endPoint x: 405, endPoint y: 95, distance: 6.7
click at [400, 98] on div "NL - This title is just for internal use, customers won't see it" at bounding box center [592, 97] width 575 height 35
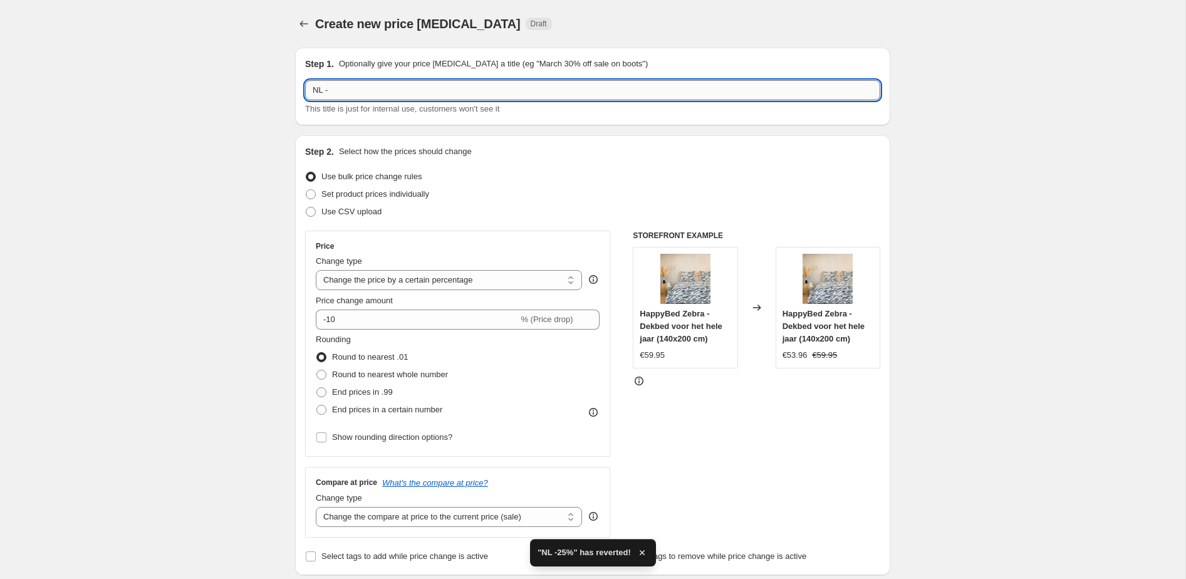
click at [408, 92] on input "NL -" at bounding box center [592, 90] width 575 height 20
type input "NL - Puffy V2"
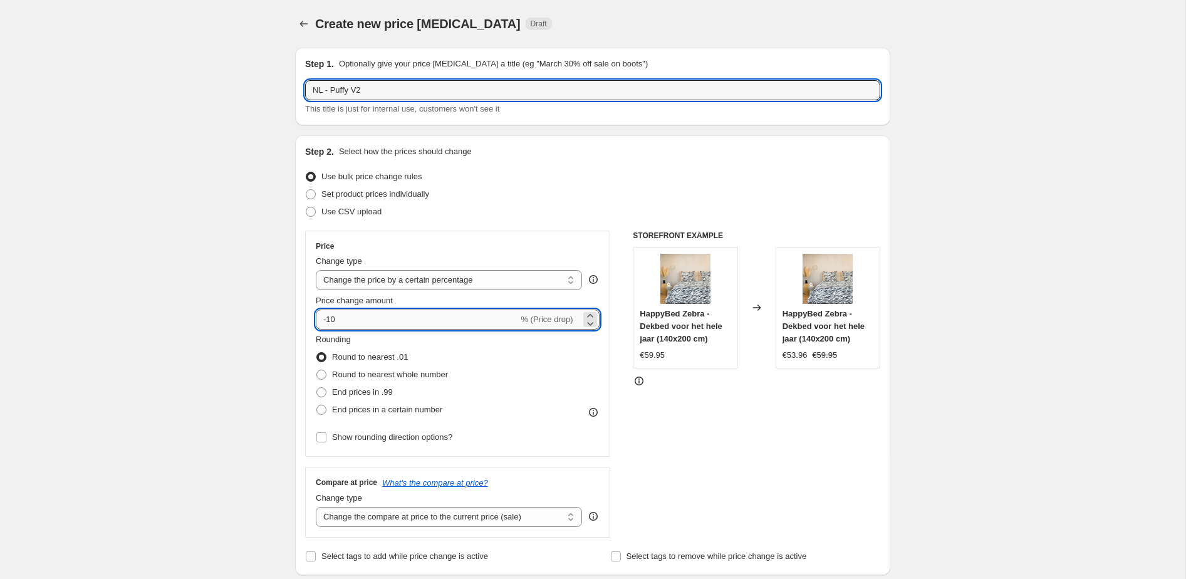
click at [368, 321] on input "-10" at bounding box center [417, 319] width 202 height 20
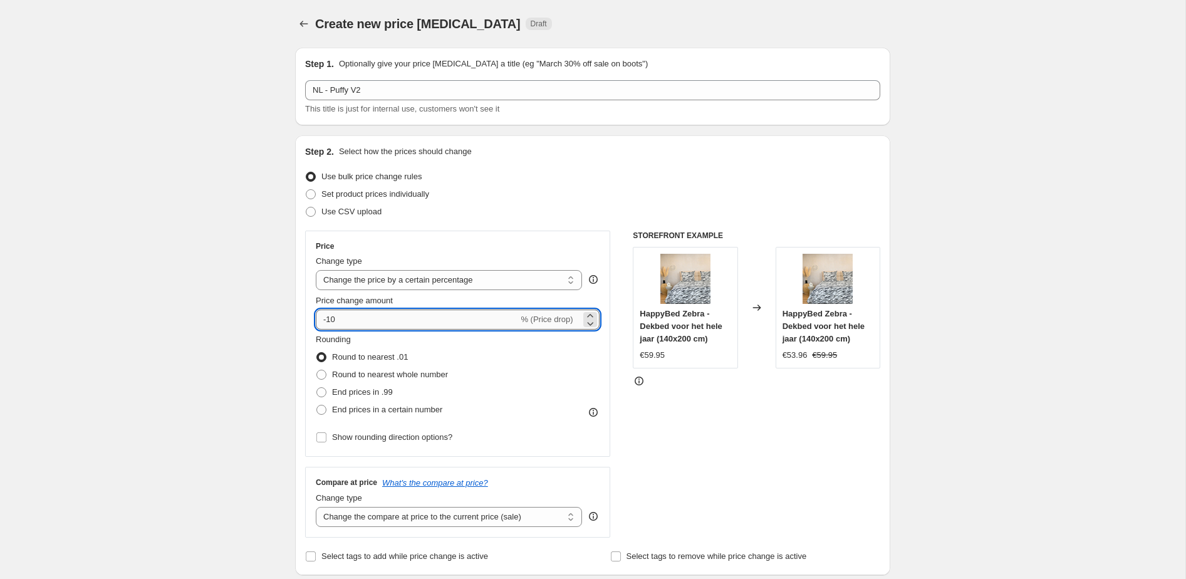
type input "-1"
type input "-25"
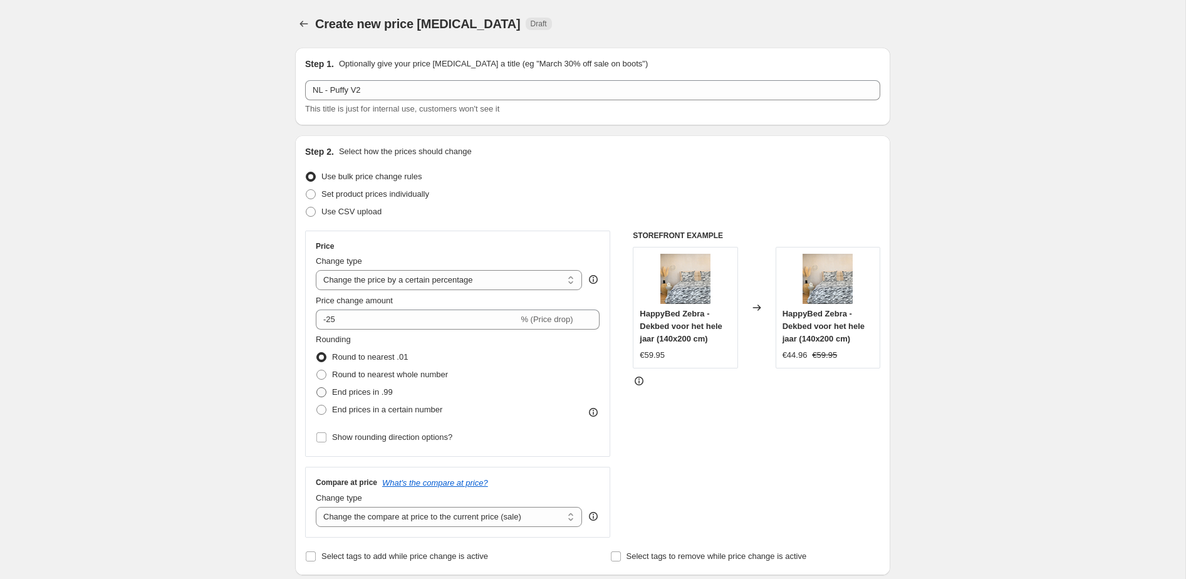
drag, startPoint x: 365, startPoint y: 387, endPoint x: 381, endPoint y: 393, distance: 16.6
click at [365, 387] on span "End prices in .99" at bounding box center [362, 391] width 61 height 9
click at [317, 387] on input "End prices in .99" at bounding box center [316, 387] width 1 height 1
radio input "true"
click at [395, 408] on span "End prices in a certain number" at bounding box center [387, 409] width 110 height 9
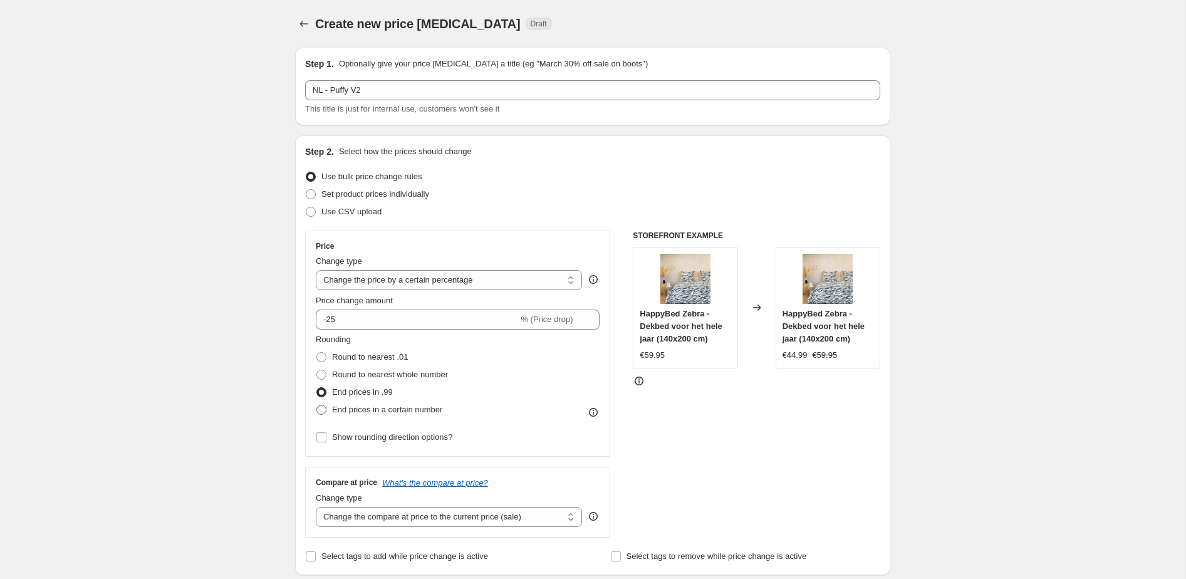
click at [317, 405] on input "End prices in a certain number" at bounding box center [316, 405] width 1 height 1
radio input "true"
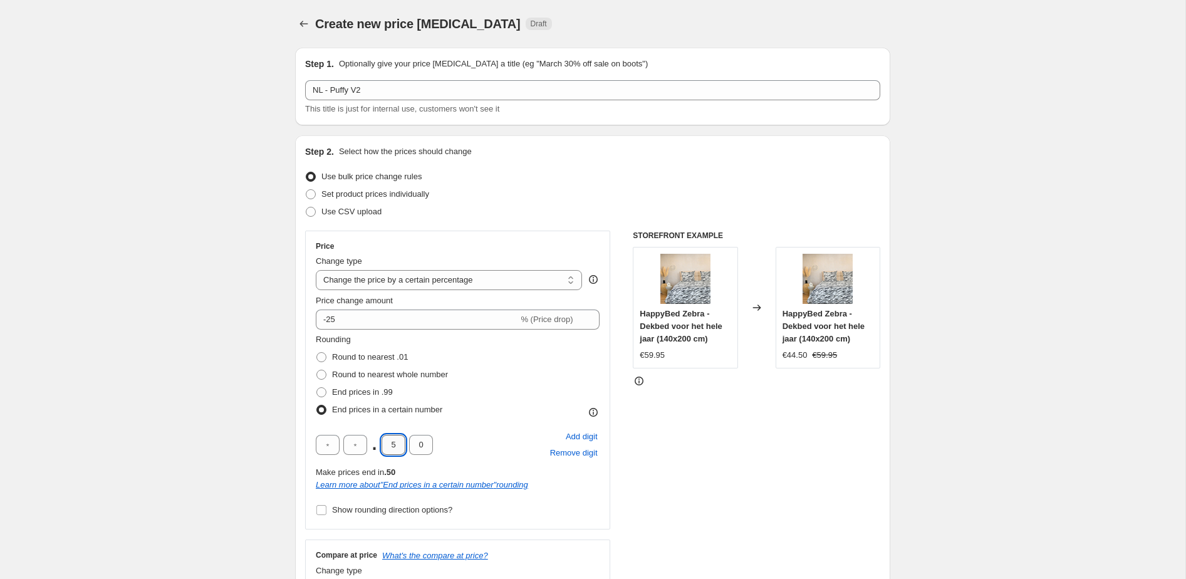
click at [398, 445] on input "5" at bounding box center [393, 445] width 24 height 20
type input "9"
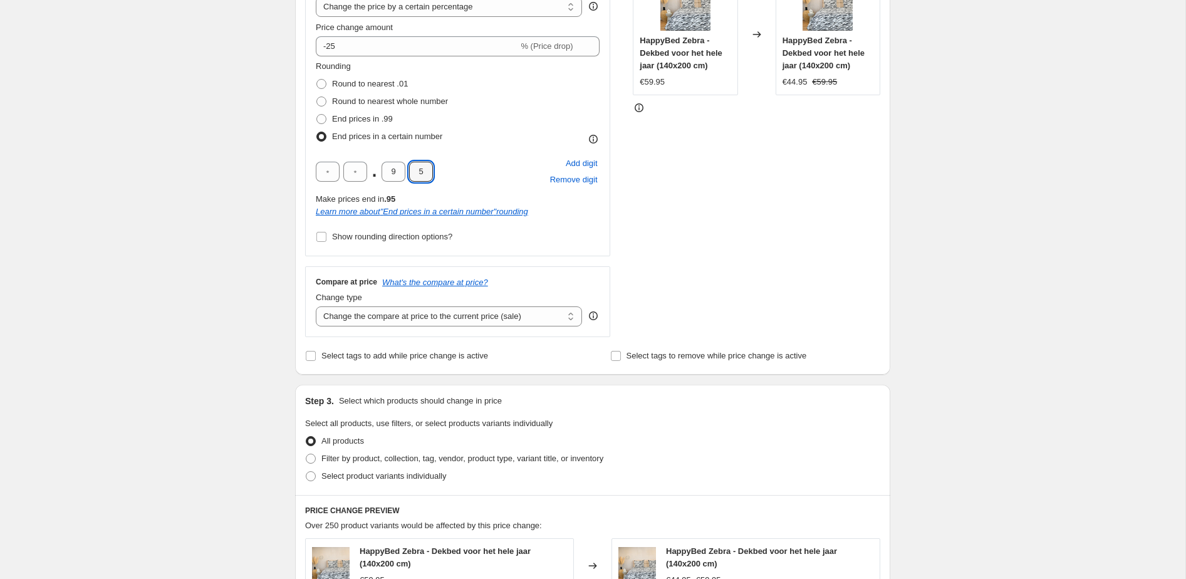
scroll to position [294, 0]
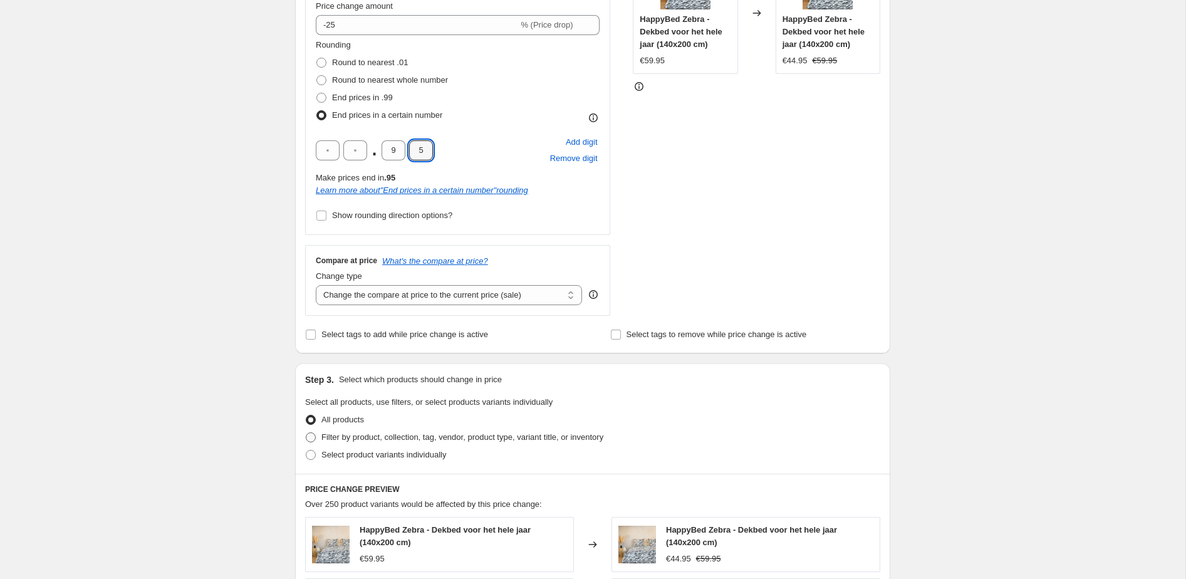
type input "5"
click at [381, 439] on span "Filter by product, collection, tag, vendor, product type, variant title, or inv…" at bounding box center [462, 436] width 282 height 9
click at [306, 433] on input "Filter by product, collection, tag, vendor, product type, variant title, or inv…" at bounding box center [306, 432] width 1 height 1
radio input "true"
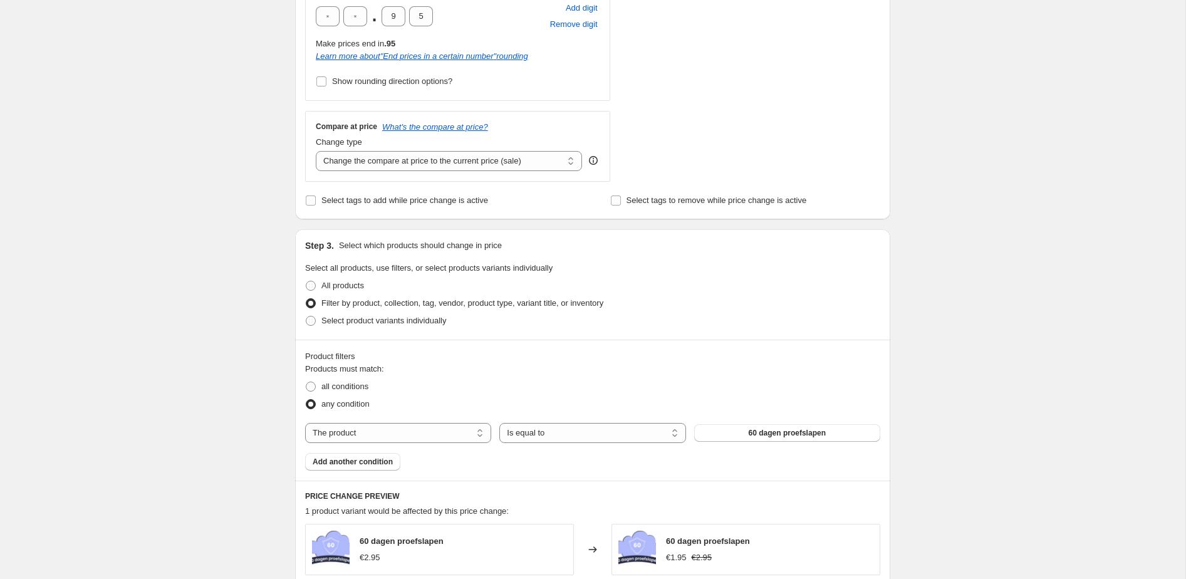
scroll to position [430, 0]
click at [459, 432] on select "The product The product's collection The product's tag The product's vendor The…" at bounding box center [398, 431] width 186 height 20
click at [338, 379] on span "all conditions" at bounding box center [344, 385] width 47 height 13
click at [306, 380] on input "all conditions" at bounding box center [306, 380] width 1 height 1
radio input "true"
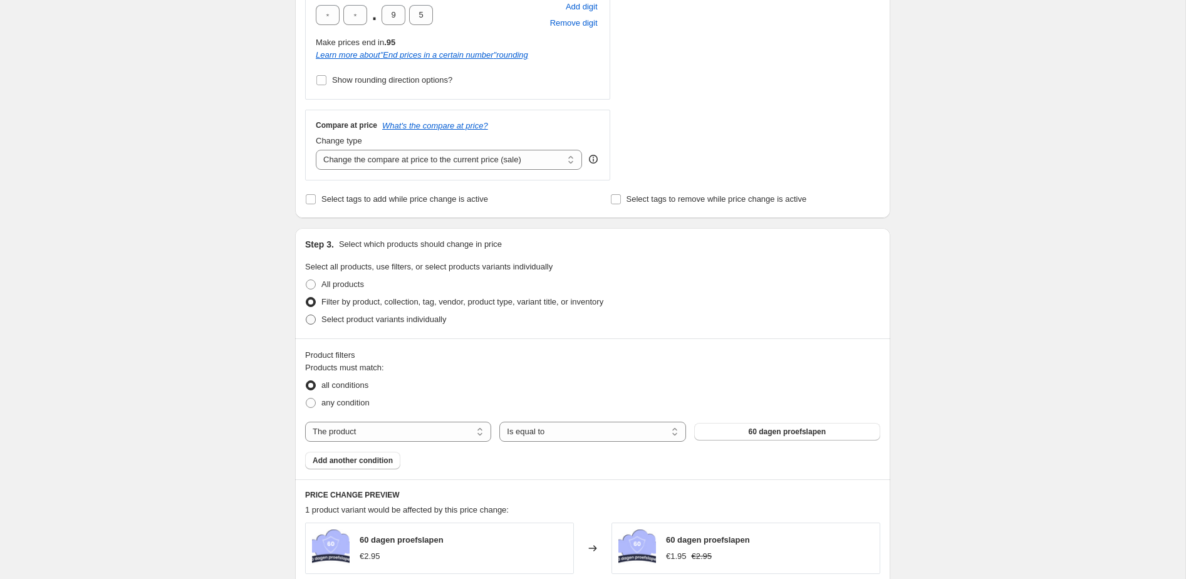
click at [346, 323] on span "Select product variants individually" at bounding box center [383, 319] width 125 height 13
click at [306, 315] on input "Select product variants individually" at bounding box center [306, 314] width 1 height 1
radio input "true"
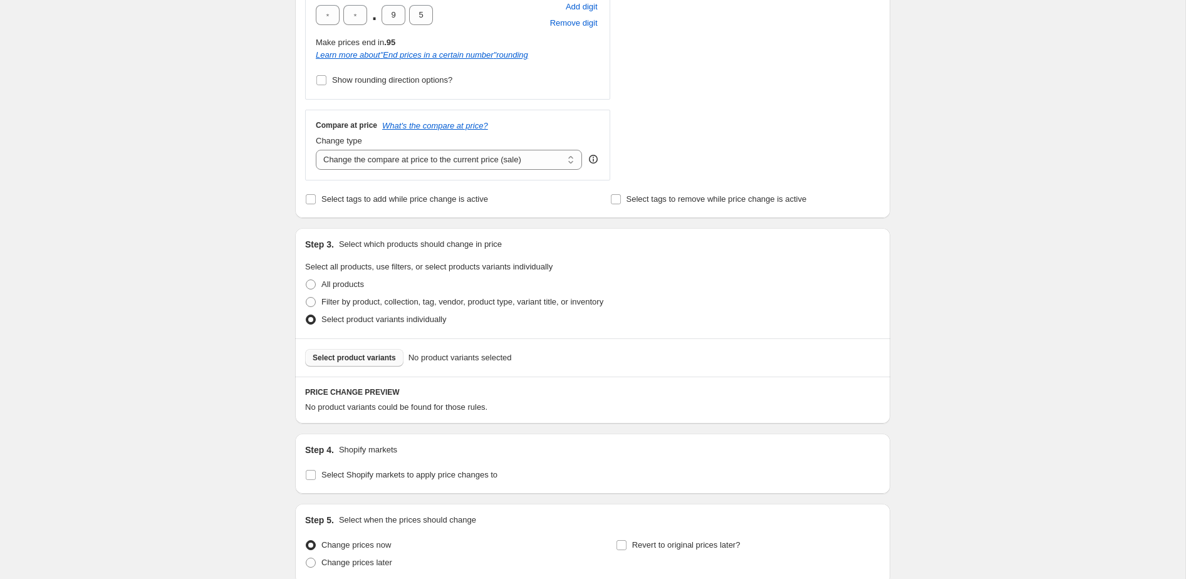
click at [369, 361] on span "Select product variants" at bounding box center [354, 358] width 83 height 10
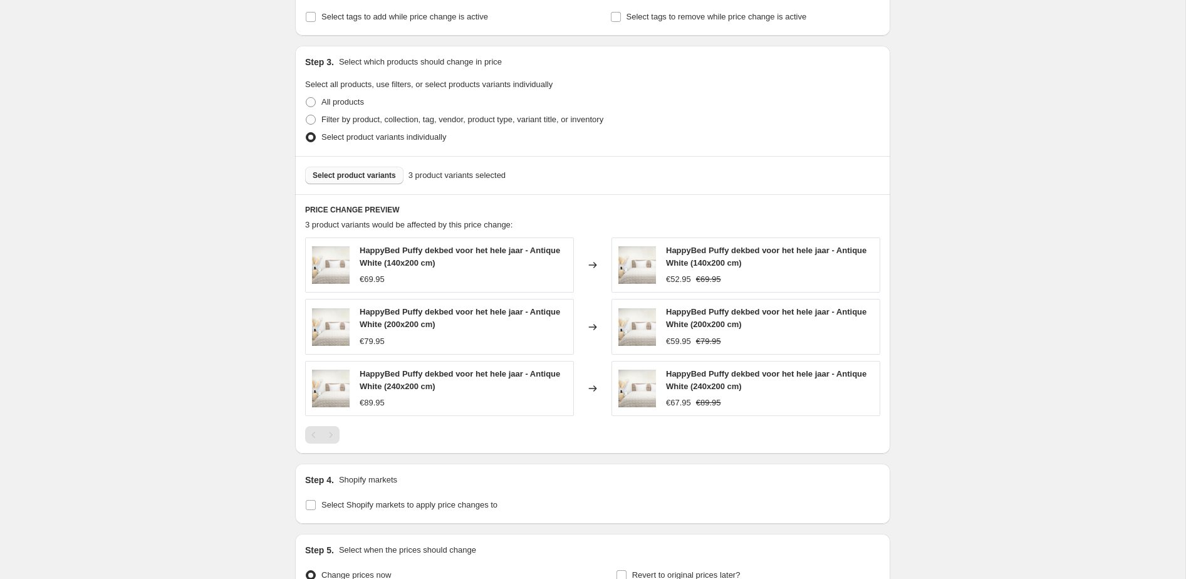
scroll to position [719, 0]
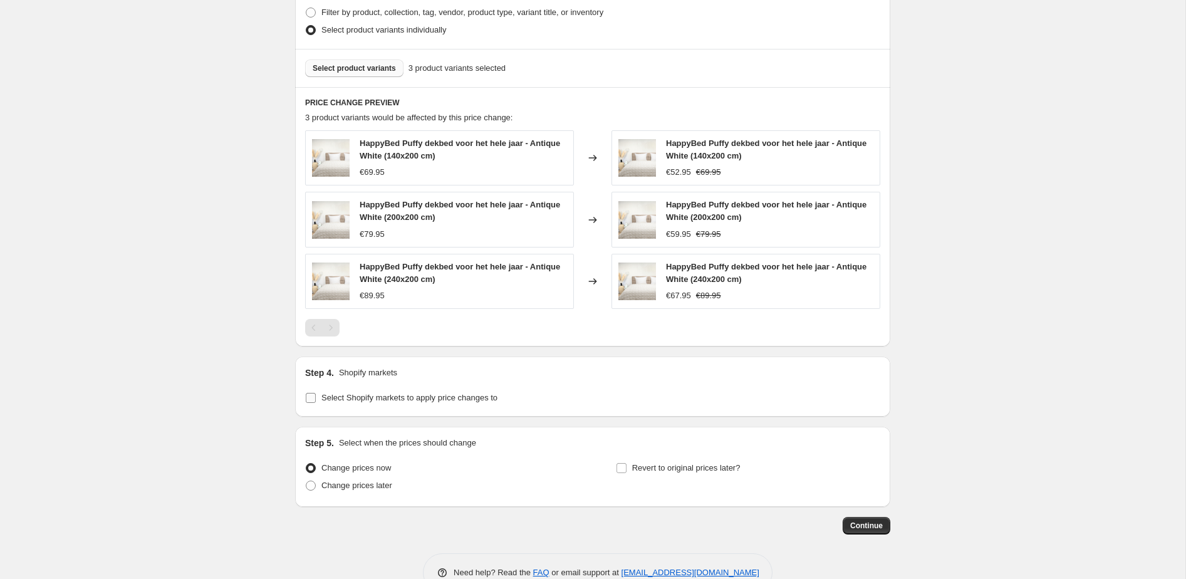
click at [358, 396] on span "Select Shopify markets to apply price changes to" at bounding box center [409, 397] width 176 height 9
click at [316, 396] on input "Select Shopify markets to apply price changes to" at bounding box center [311, 398] width 10 height 10
checkbox input "true"
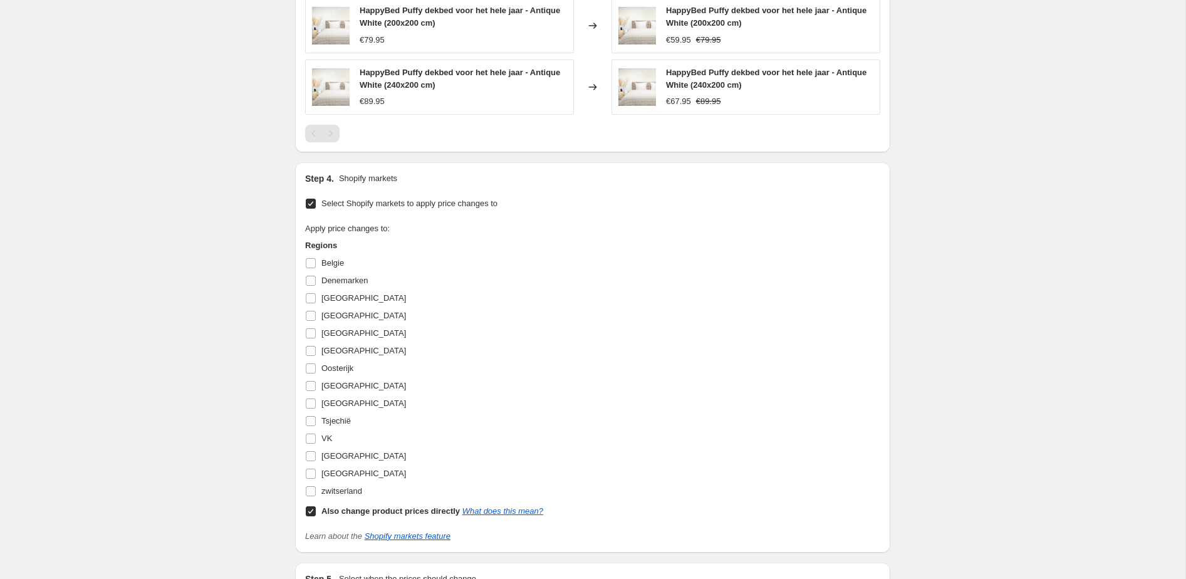
scroll to position [1080, 0]
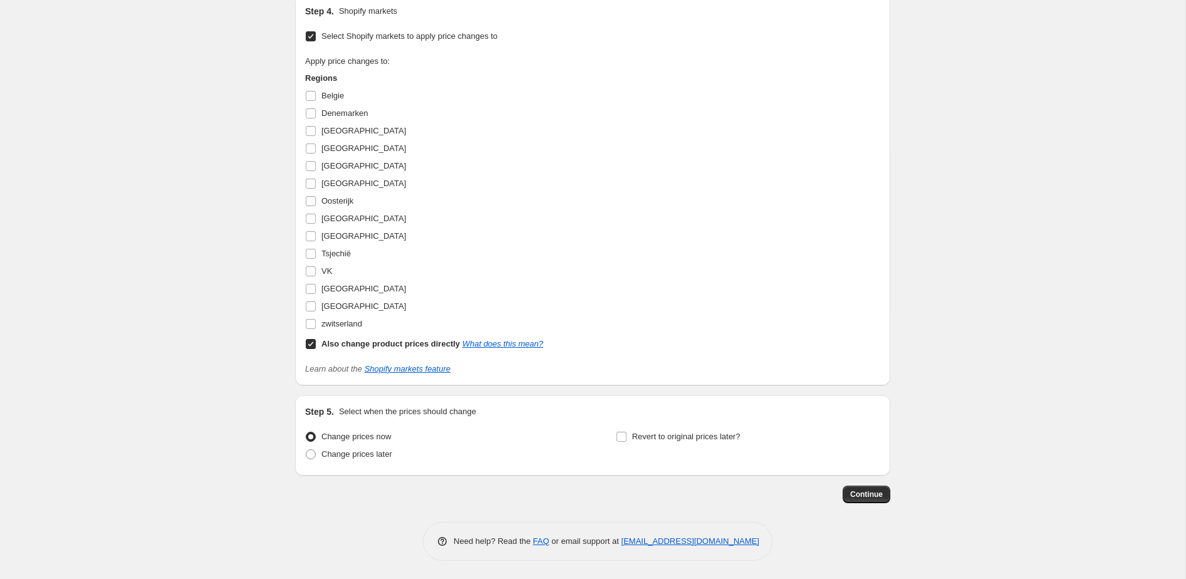
click at [363, 335] on label "Also change product prices directly What does this mean?" at bounding box center [424, 344] width 238 height 18
click at [316, 339] on input "Also change product prices directly What does this mean?" at bounding box center [311, 344] width 10 height 10
checkbox input "false"
click at [333, 95] on span "Belgie" at bounding box center [332, 95] width 23 height 9
click at [316, 95] on input "Belgie" at bounding box center [311, 96] width 10 height 10
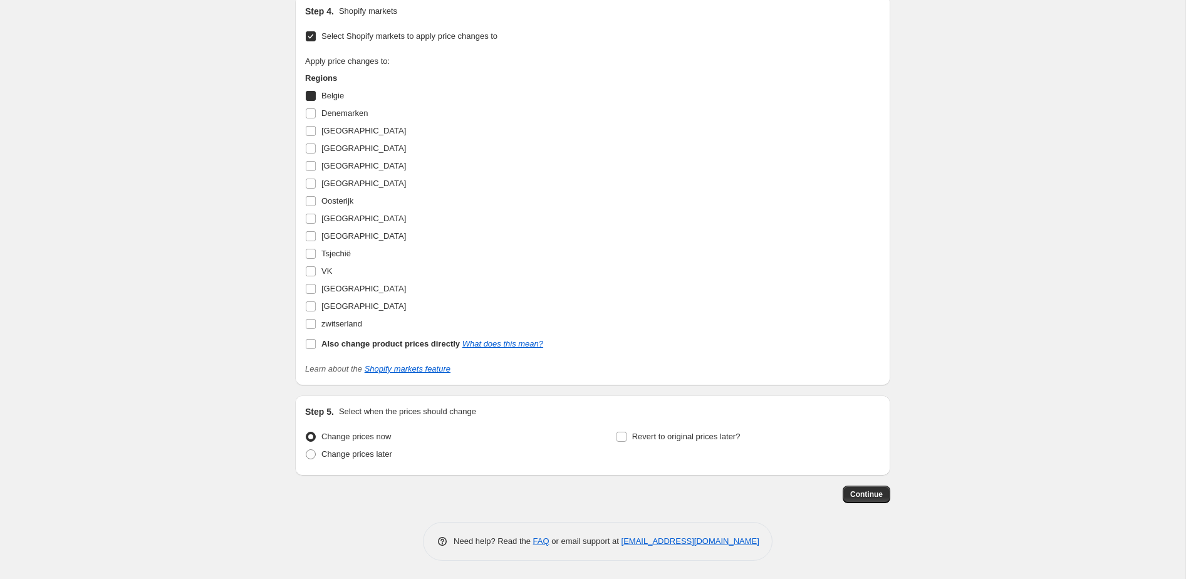
checkbox input "true"
click at [320, 185] on label "[GEOGRAPHIC_DATA]" at bounding box center [355, 184] width 101 height 18
click at [316, 185] on input "[GEOGRAPHIC_DATA]" at bounding box center [311, 183] width 10 height 10
checkbox input "true"
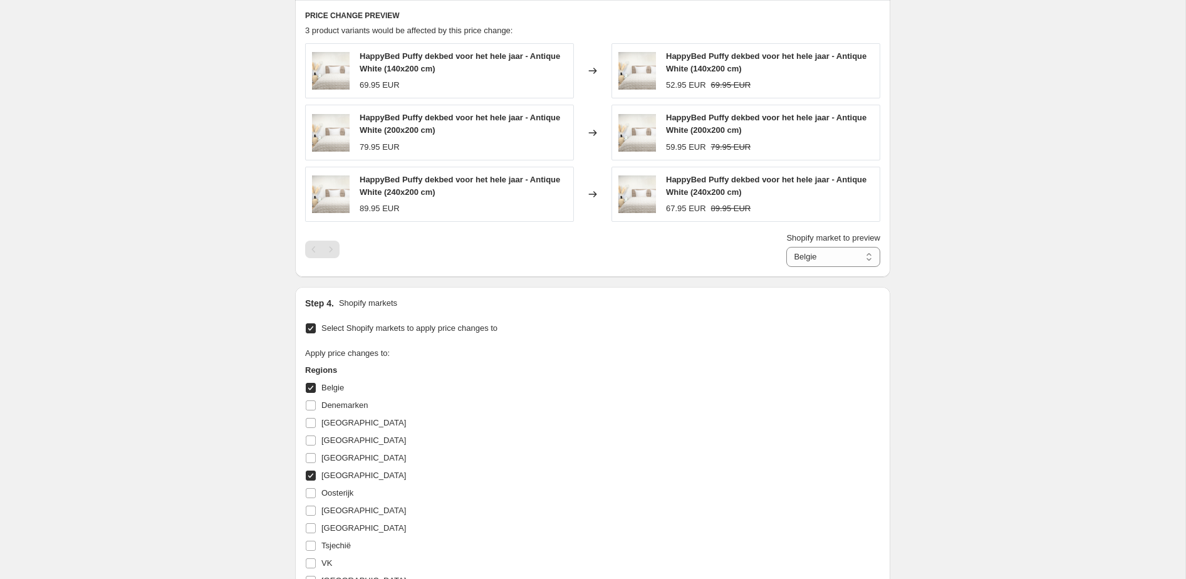
scroll to position [1098, 0]
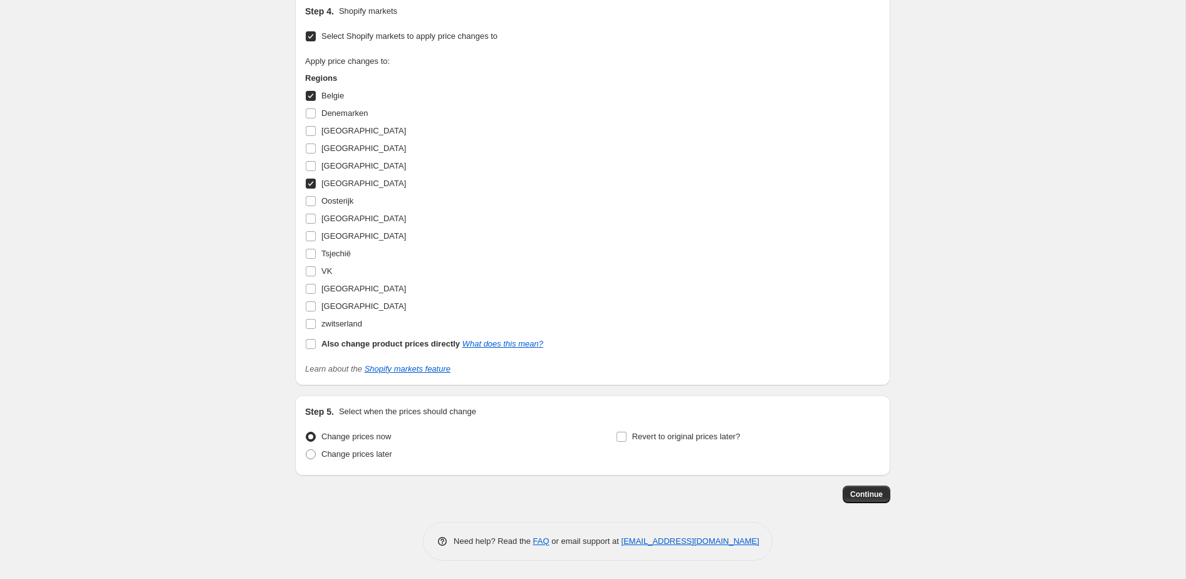
click at [864, 502] on div "Continue" at bounding box center [592, 494] width 595 height 18
click at [861, 494] on span "Continue" at bounding box center [866, 494] width 33 height 10
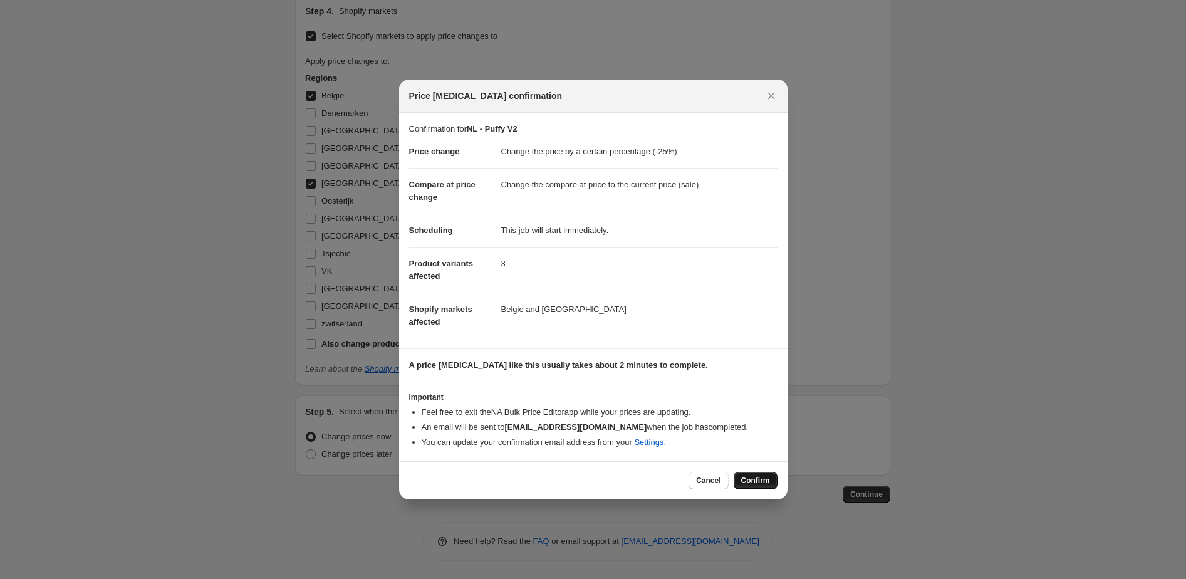
click at [756, 487] on button "Confirm" at bounding box center [755, 481] width 44 height 18
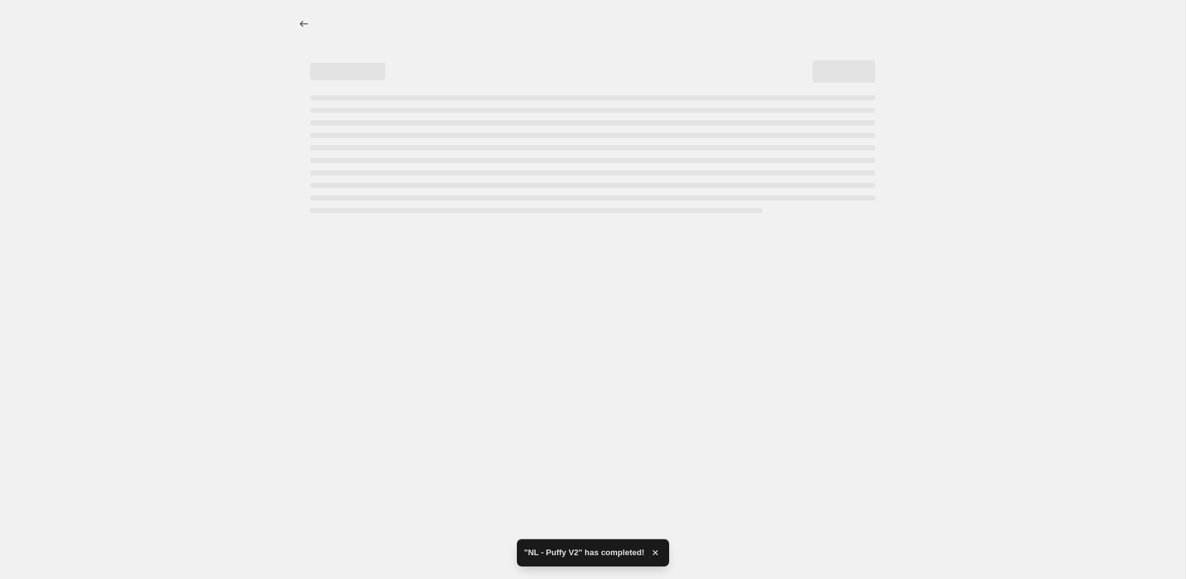
select select "percentage"
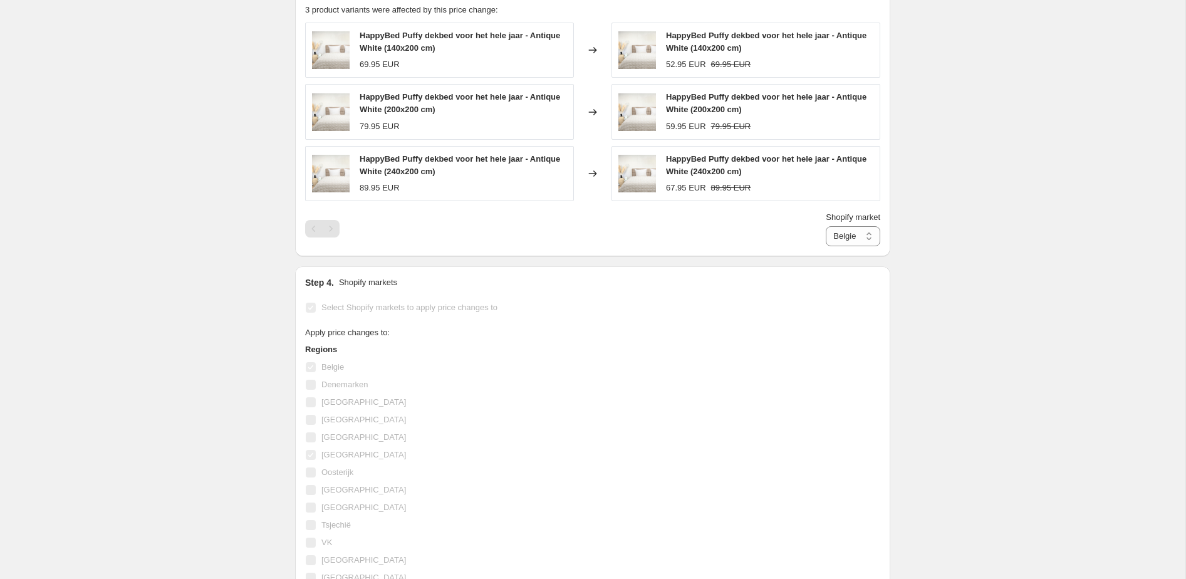
scroll to position [913, 0]
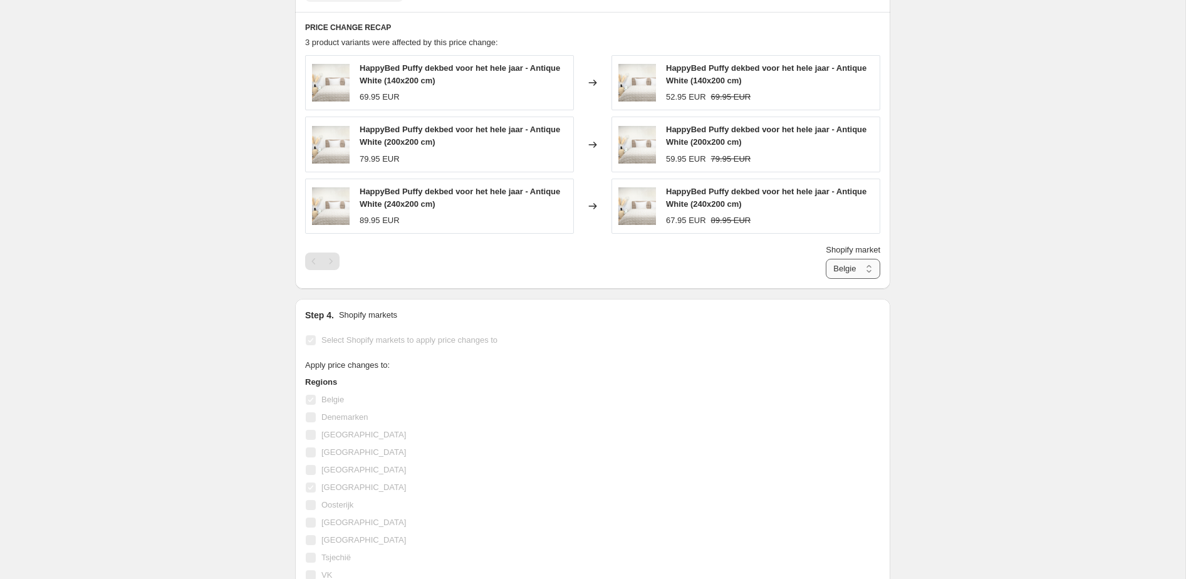
click at [854, 261] on select "Belgie [GEOGRAPHIC_DATA]" at bounding box center [852, 269] width 54 height 20
select select "29545660555"
click at [825, 279] on select "Belgie [GEOGRAPHIC_DATA]" at bounding box center [852, 269] width 54 height 20
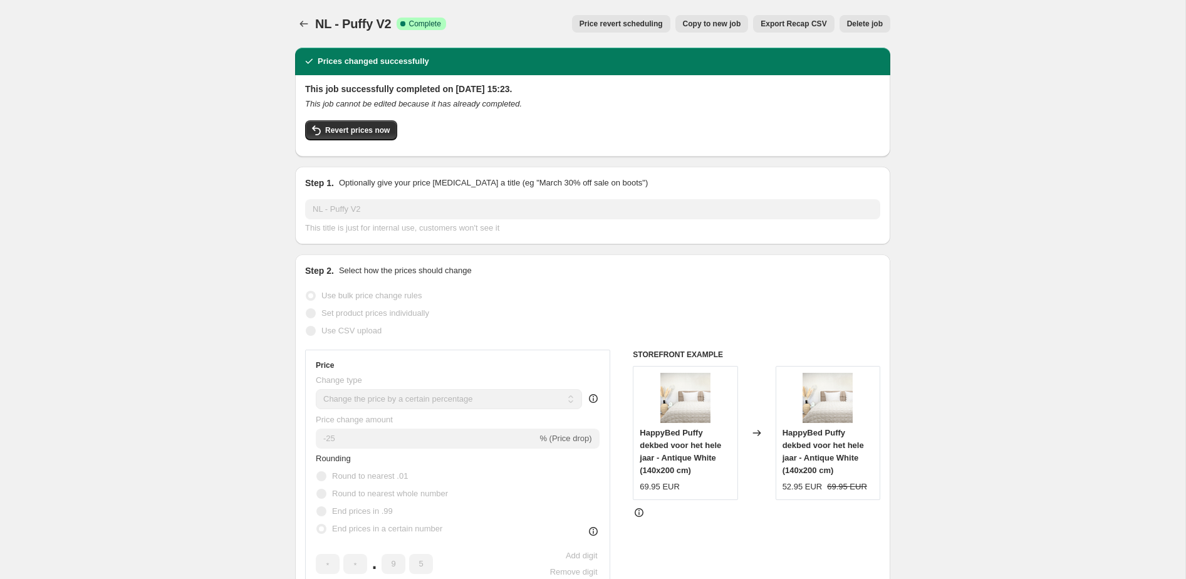
scroll to position [1, 0]
click at [355, 139] on button "Revert prices now" at bounding box center [351, 130] width 92 height 20
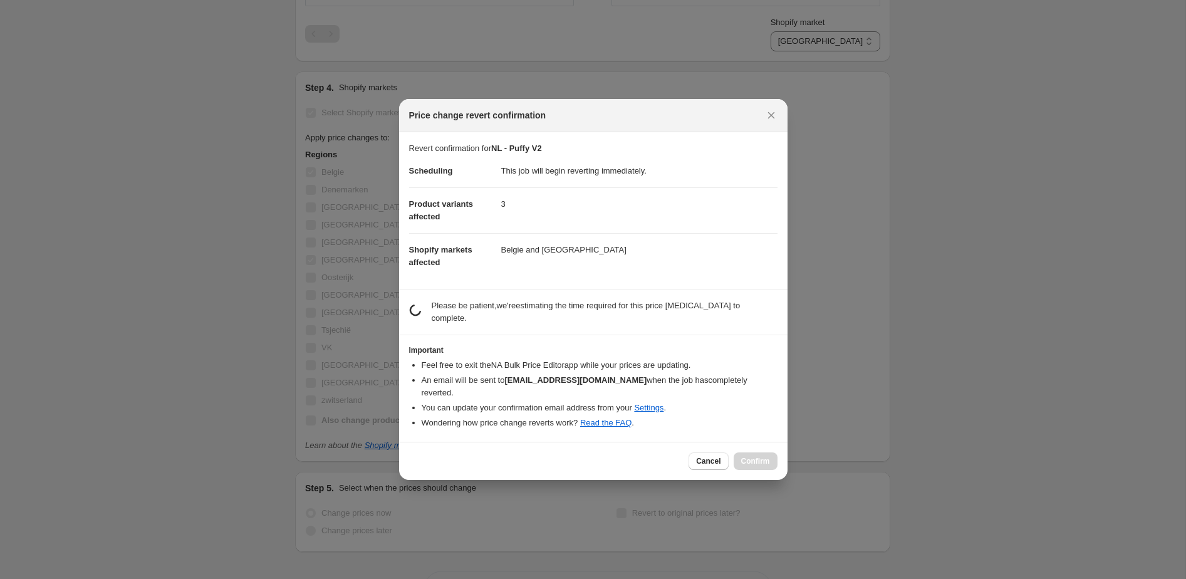
scroll to position [0, 0]
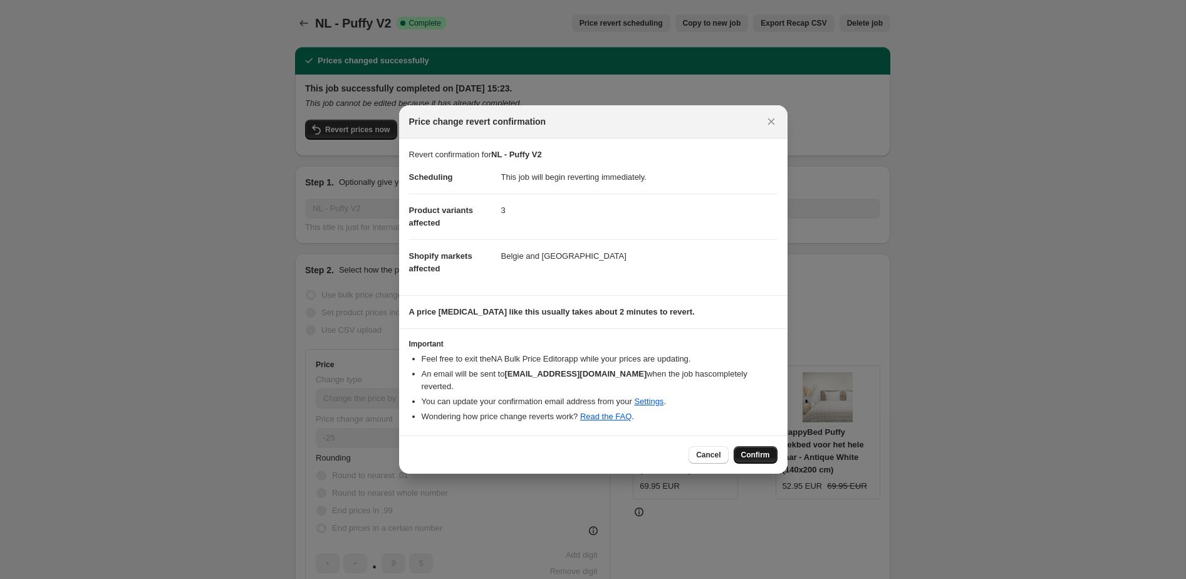
click at [762, 453] on span "Confirm" at bounding box center [755, 455] width 29 height 10
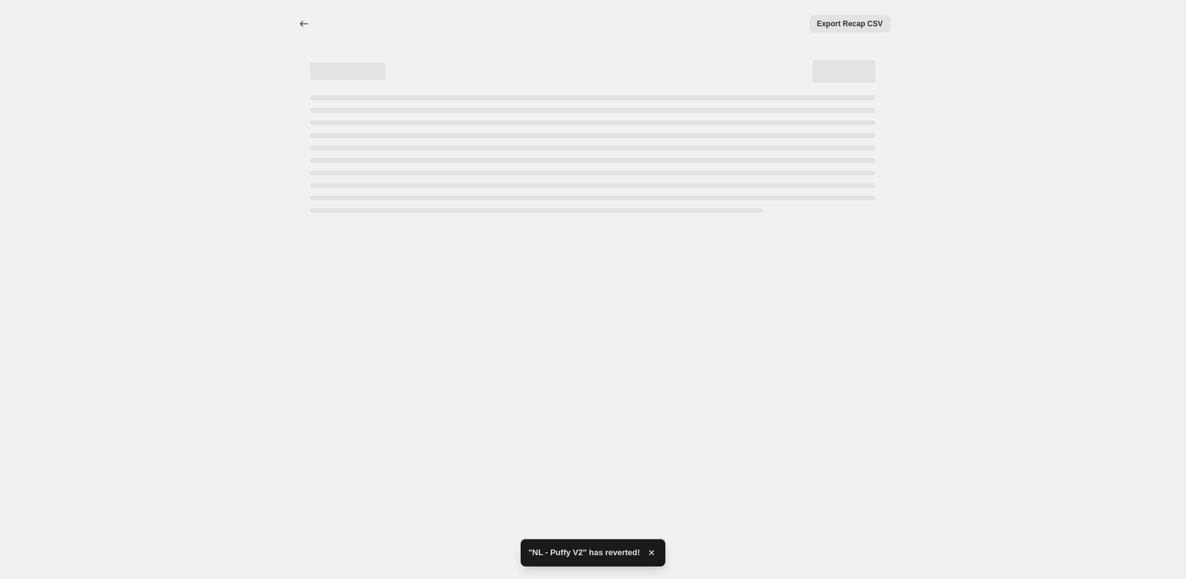
select select "percentage"
select select "29545660555"
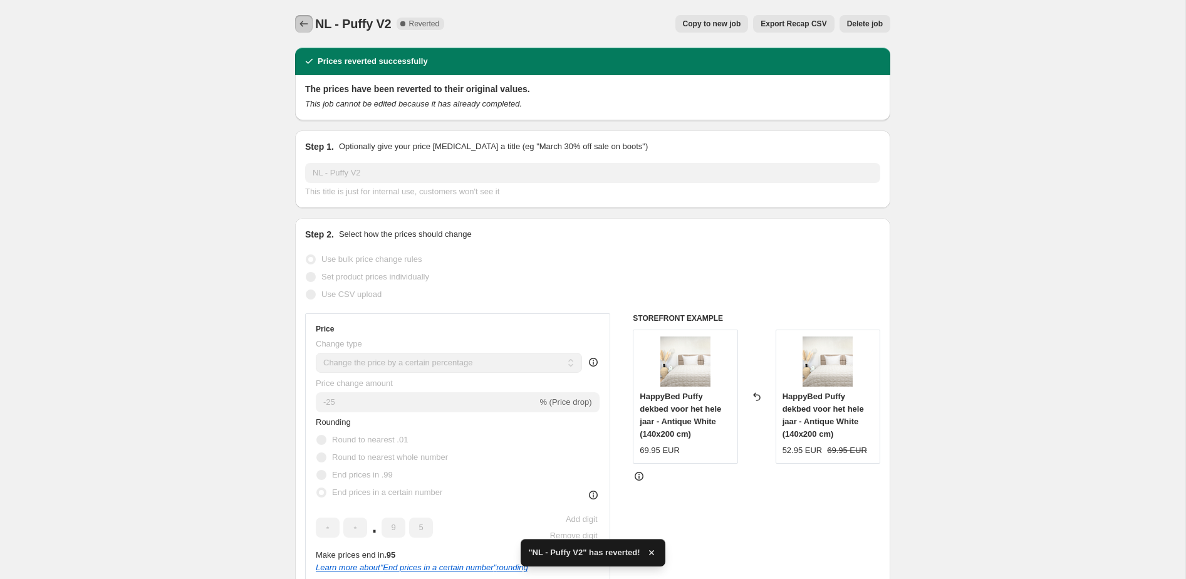
click at [306, 23] on icon "Price change jobs" at bounding box center [303, 24] width 13 height 13
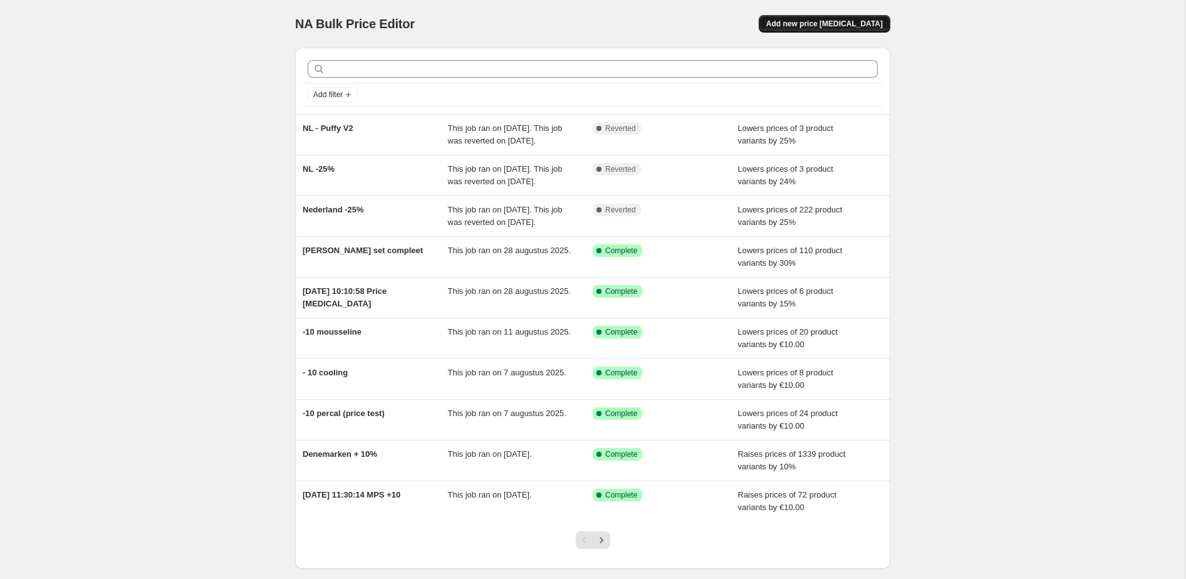
click at [849, 25] on span "Add new price [MEDICAL_DATA]" at bounding box center [824, 24] width 116 height 10
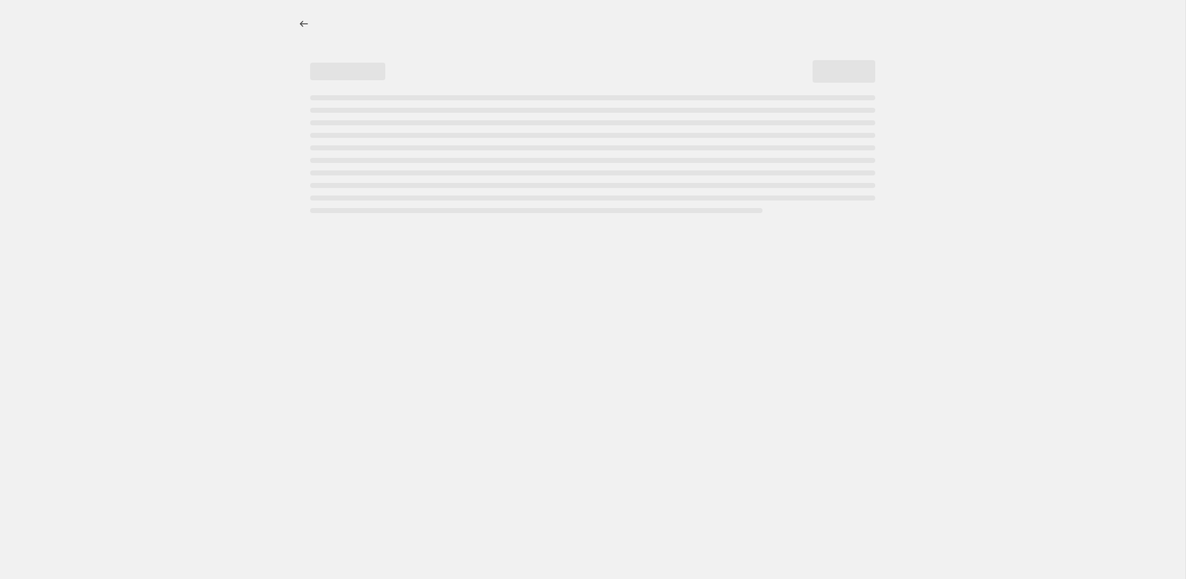
select select "percentage"
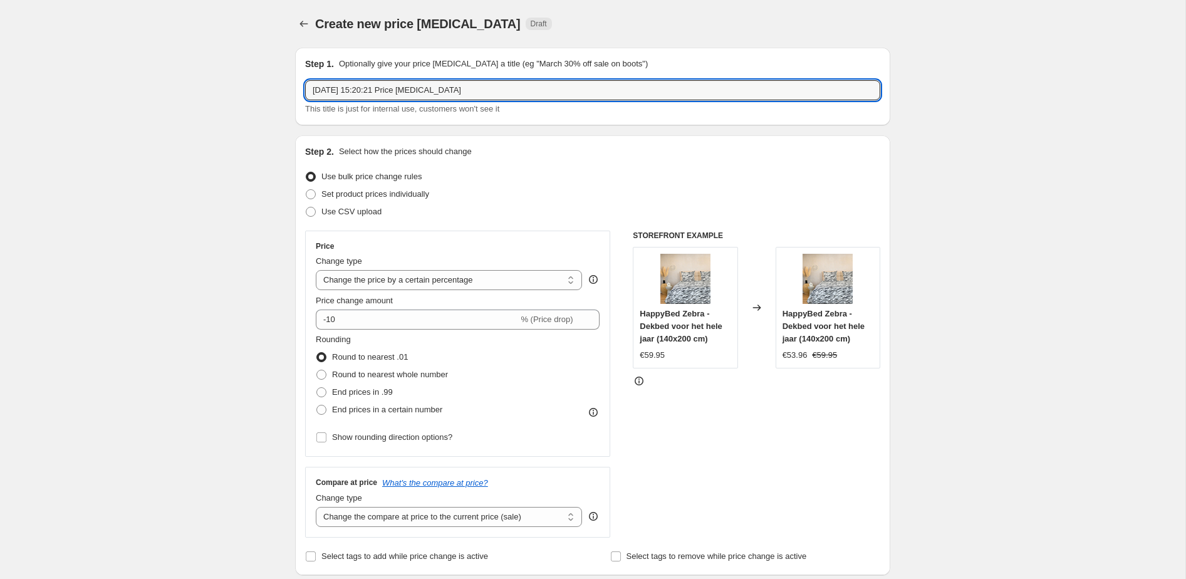
drag, startPoint x: 475, startPoint y: 94, endPoint x: 246, endPoint y: 78, distance: 229.2
type input "NL - 25%"
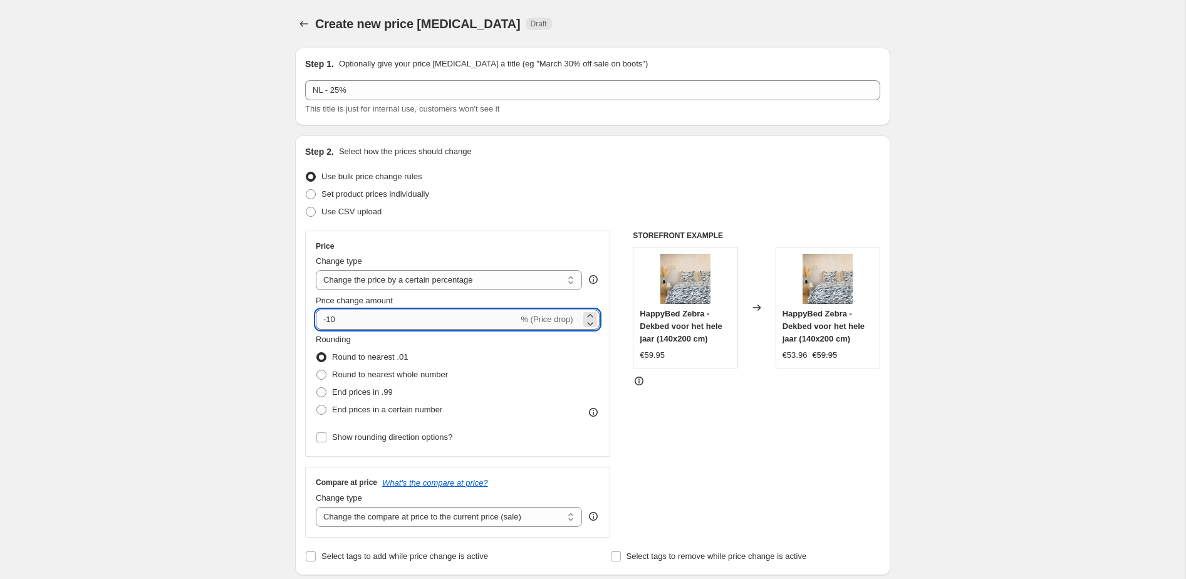
drag, startPoint x: 351, startPoint y: 325, endPoint x: 336, endPoint y: 323, distance: 15.1
click at [341, 324] on input "-10" at bounding box center [417, 319] width 202 height 20
type input "-1"
type input "-25"
click at [354, 414] on span "End prices in a certain number" at bounding box center [387, 409] width 110 height 13
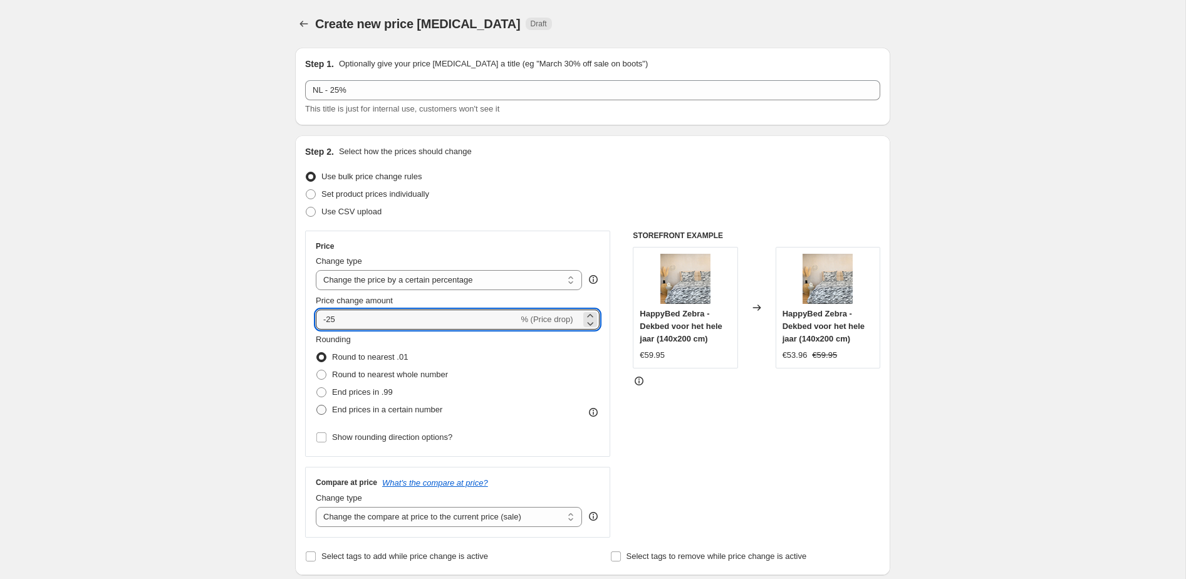
click at [317, 405] on input "End prices in a certain number" at bounding box center [316, 405] width 1 height 1
radio input "true"
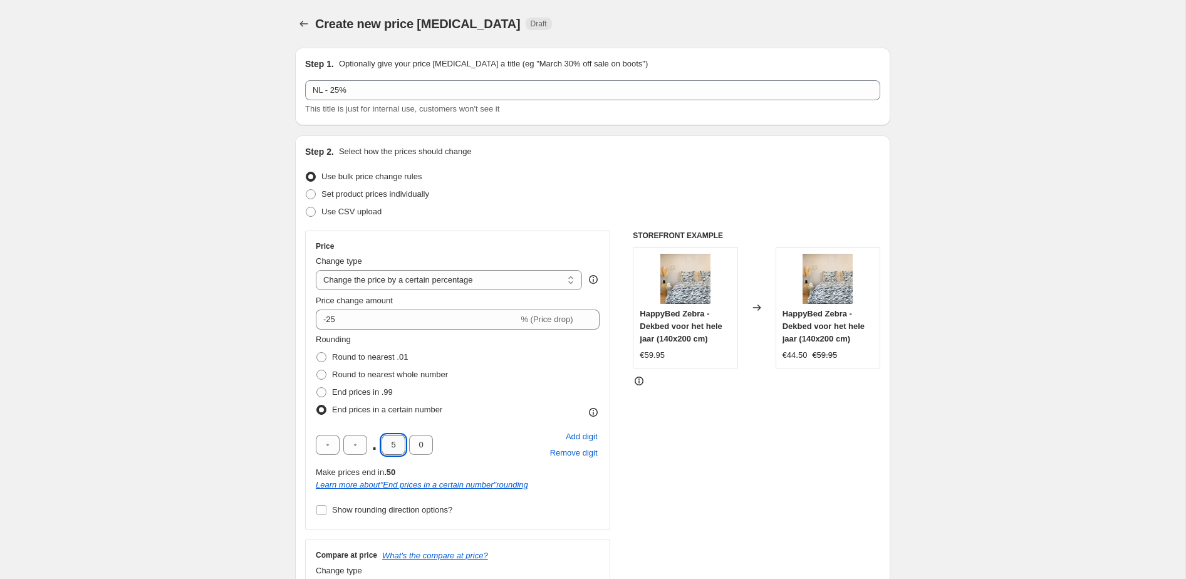
click at [391, 443] on input "5" at bounding box center [393, 445] width 24 height 20
type input "9"
type input "5"
click at [661, 425] on div "STOREFRONT EXAMPLE HappyBed Zebra - Dekbed voor het hele jaar (140x200 cm) €59.…" at bounding box center [756, 420] width 247 height 380
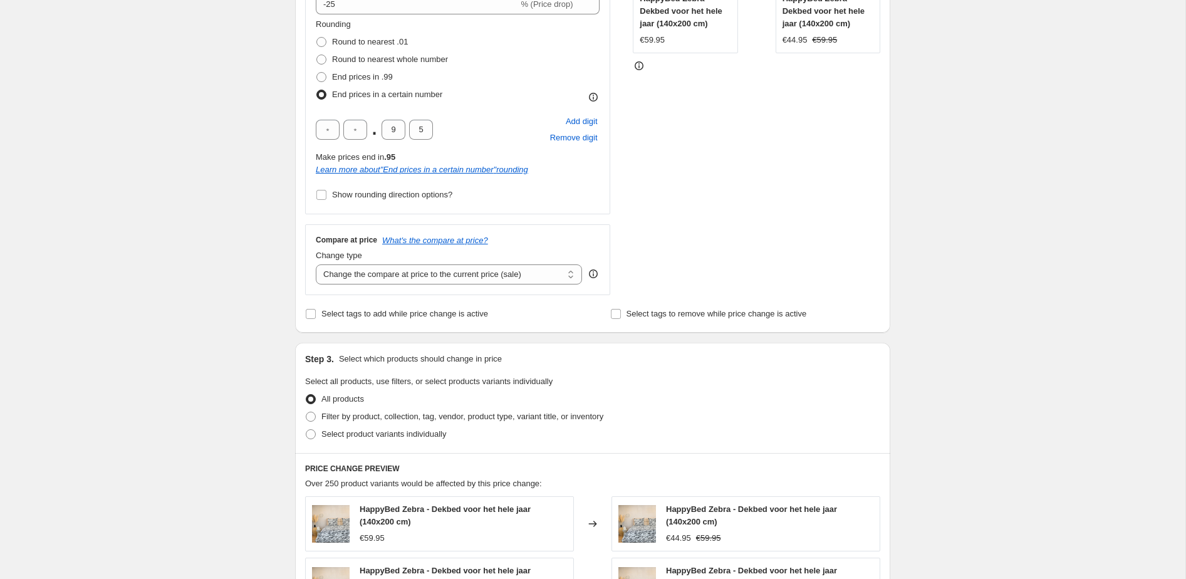
scroll to position [343, 0]
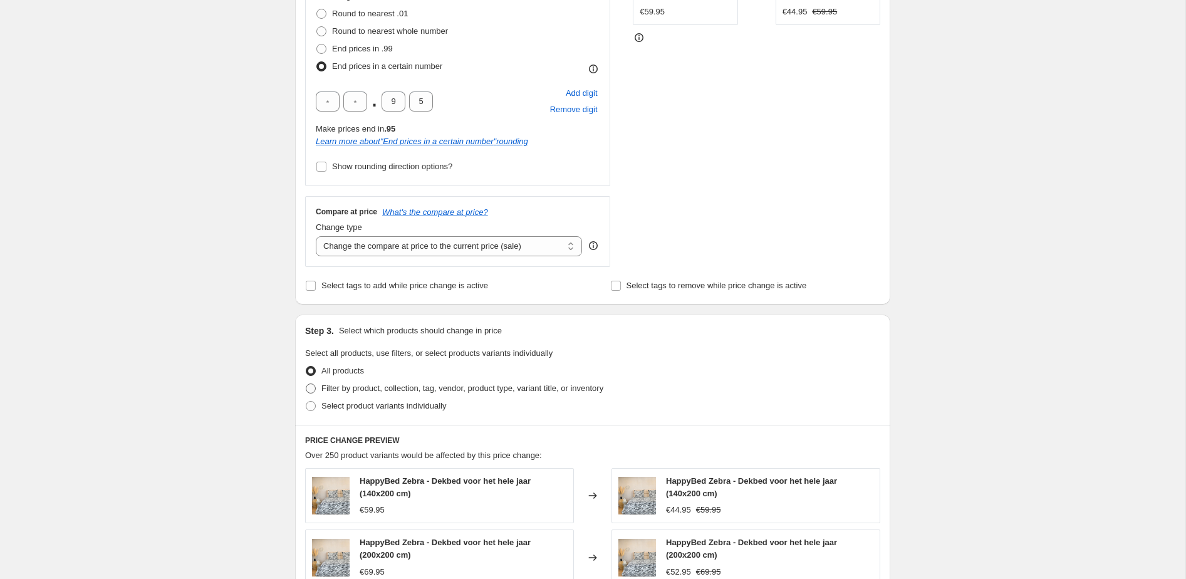
click at [363, 391] on span "Filter by product, collection, tag, vendor, product type, variant title, or inv…" at bounding box center [462, 388] width 282 height 13
click at [306, 384] on input "Filter by product, collection, tag, vendor, product type, variant title, or inv…" at bounding box center [306, 383] width 1 height 1
radio input "true"
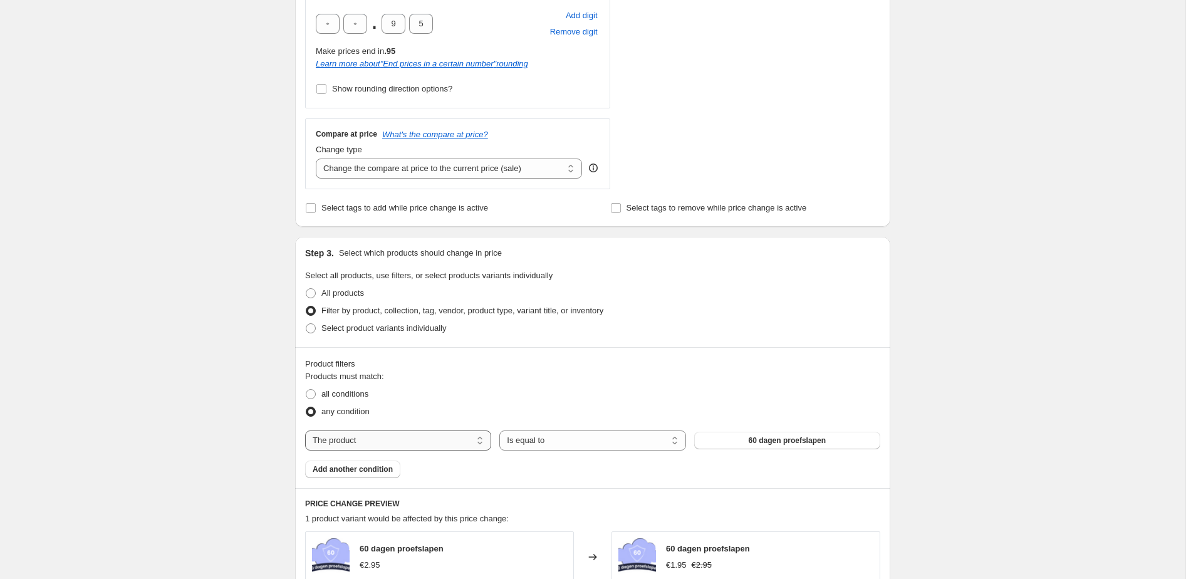
scroll to position [423, 0]
click at [448, 435] on select "The product The product's collection The product's tag The product's vendor The…" at bounding box center [398, 438] width 186 height 20
select select "collection"
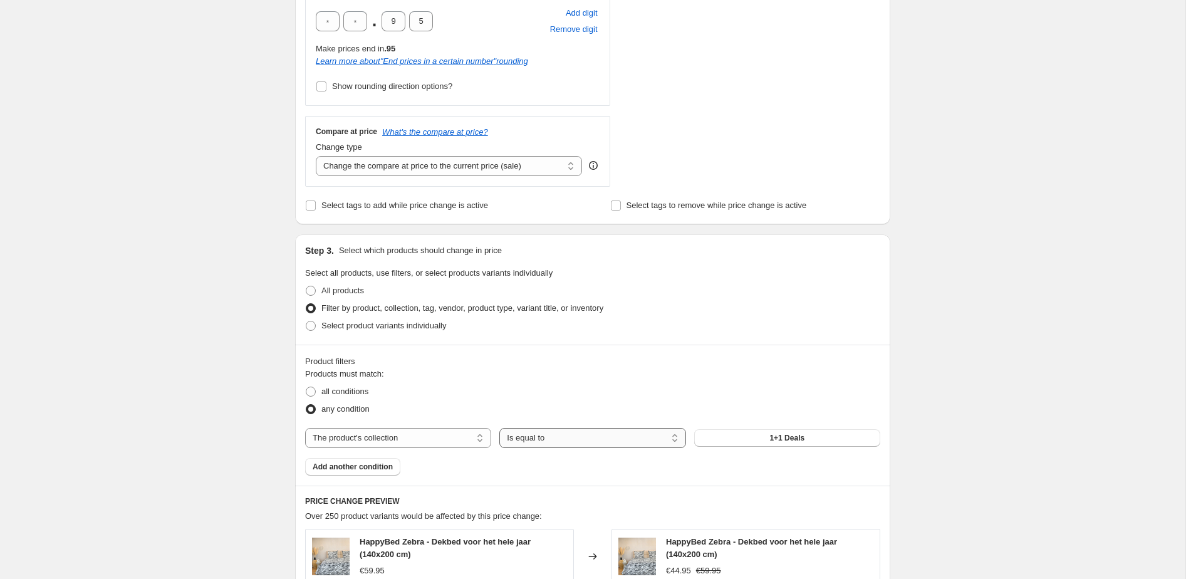
click at [541, 440] on select "Is equal to Is not equal to" at bounding box center [592, 438] width 186 height 20
click at [499, 428] on select "Is equal to Is not equal to" at bounding box center [592, 438] width 186 height 20
click at [740, 435] on button "1+1 Deals" at bounding box center [787, 438] width 186 height 18
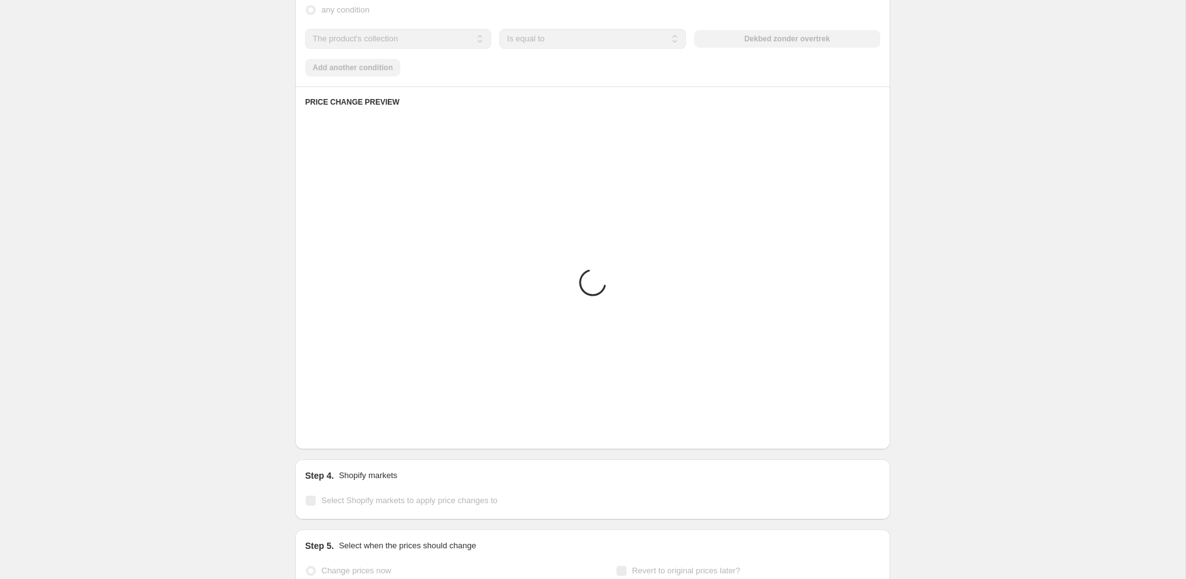
scroll to position [957, 0]
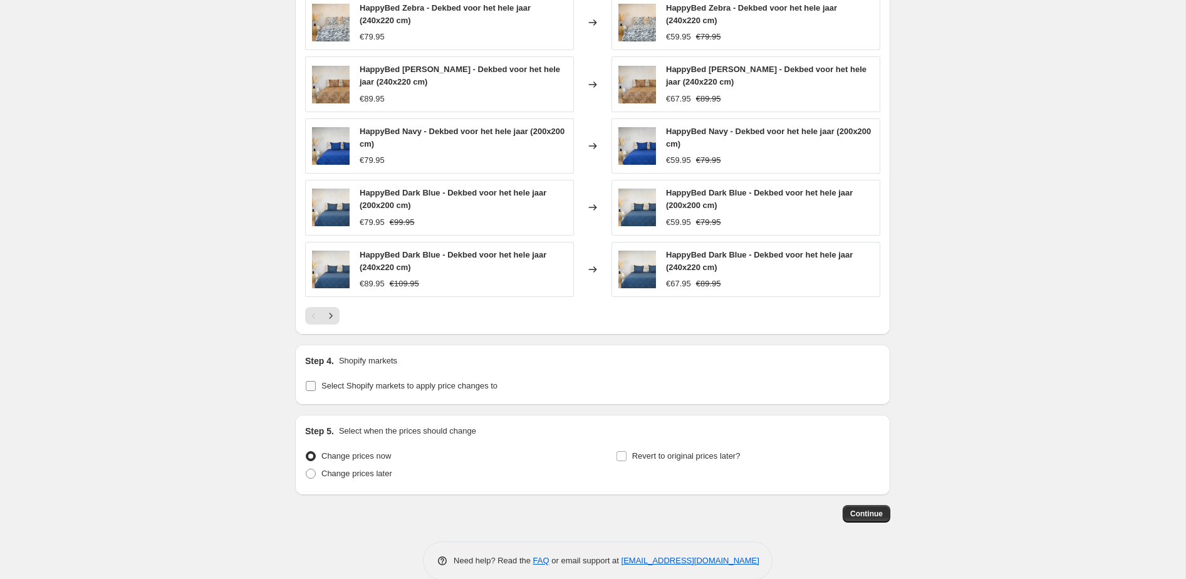
click at [371, 391] on span "Select Shopify markets to apply price changes to" at bounding box center [409, 386] width 176 height 13
click at [316, 391] on input "Select Shopify markets to apply price changes to" at bounding box center [311, 386] width 10 height 10
checkbox input "true"
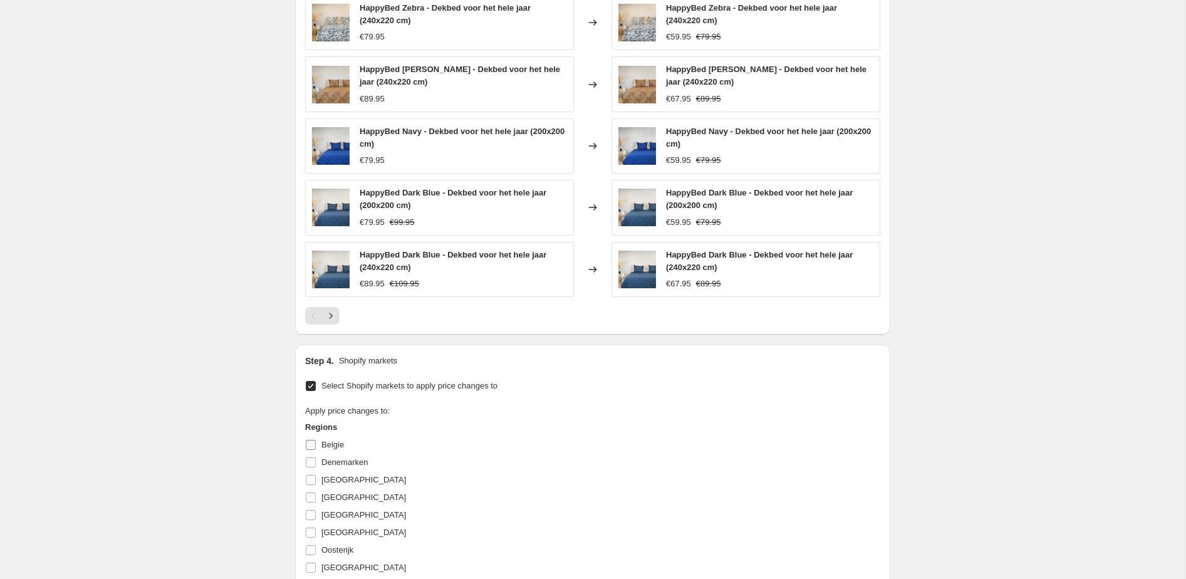
click at [323, 441] on span "Belgie" at bounding box center [332, 444] width 23 height 9
click at [316, 441] on input "Belgie" at bounding box center [311, 445] width 10 height 10
checkbox input "true"
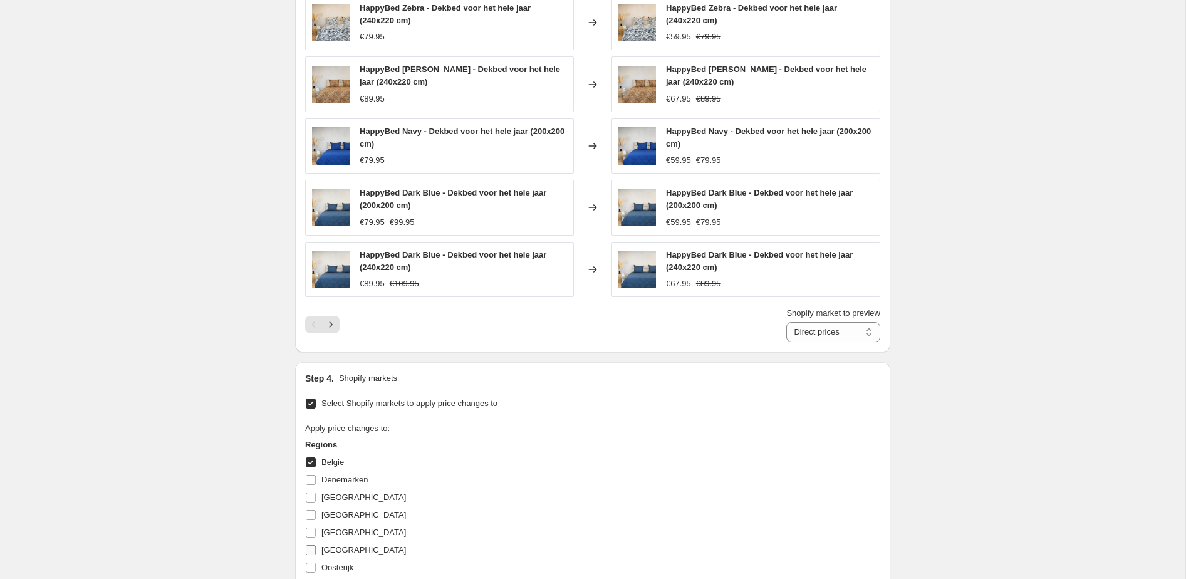
click at [341, 549] on span "[GEOGRAPHIC_DATA]" at bounding box center [363, 549] width 85 height 9
click at [316, 549] on input "[GEOGRAPHIC_DATA]" at bounding box center [311, 550] width 10 height 10
checkbox input "true"
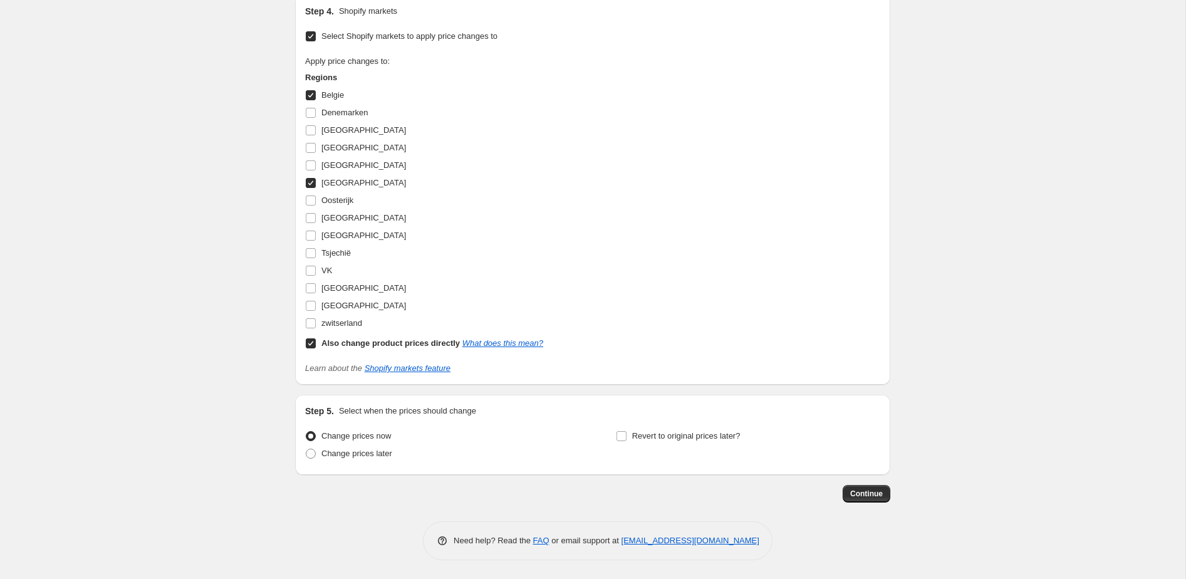
click at [305, 341] on span at bounding box center [310, 343] width 11 height 11
click at [306, 341] on input "Also change product prices directly What does this mean?" at bounding box center [311, 343] width 10 height 10
checkbox input "false"
select select "92571730250"
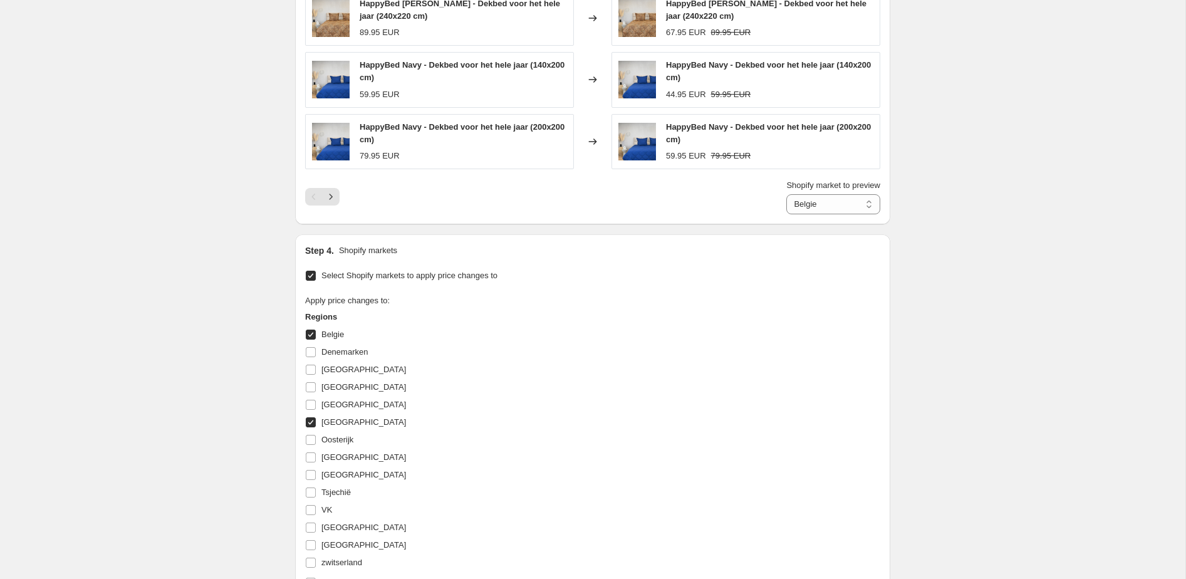
scroll to position [1324, 0]
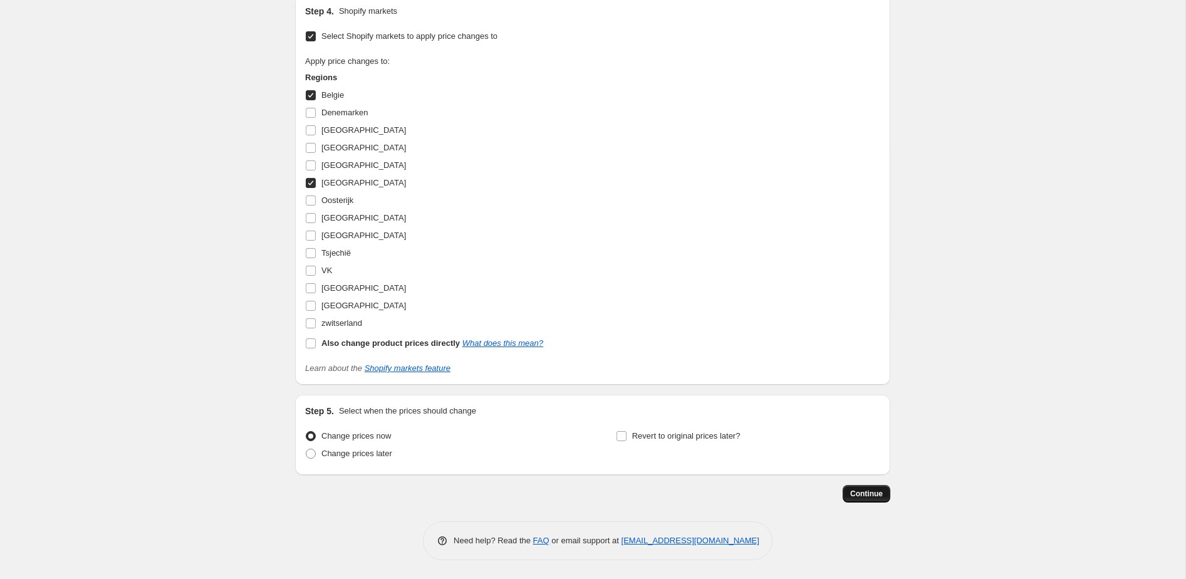
click at [852, 489] on span "Continue" at bounding box center [866, 494] width 33 height 10
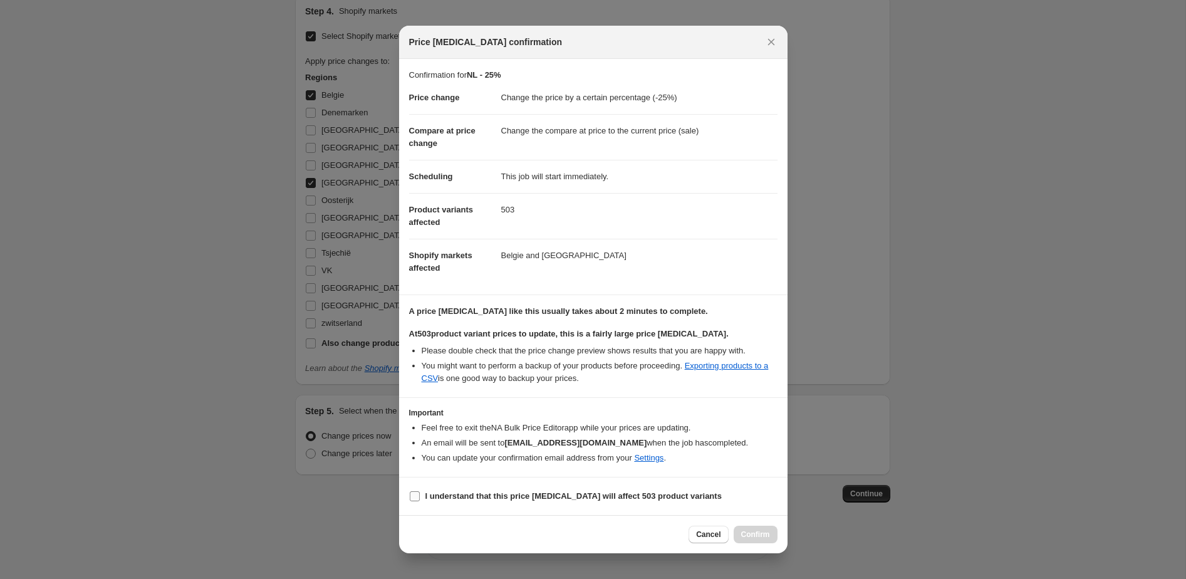
click at [540, 497] on b "I understand that this price [MEDICAL_DATA] will affect 503 product variants" at bounding box center [573, 495] width 296 height 9
click at [420, 497] on input "I understand that this price [MEDICAL_DATA] will affect 503 product variants" at bounding box center [415, 496] width 10 height 10
checkbox input "true"
click at [761, 532] on span "Confirm" at bounding box center [755, 534] width 29 height 10
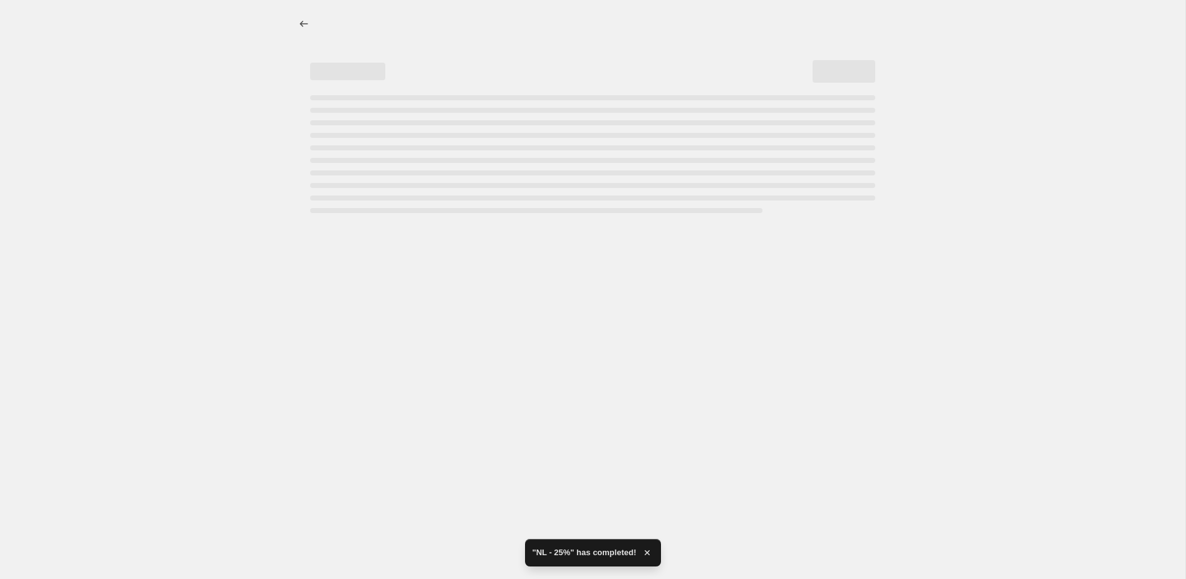
select select "percentage"
select select "collection"
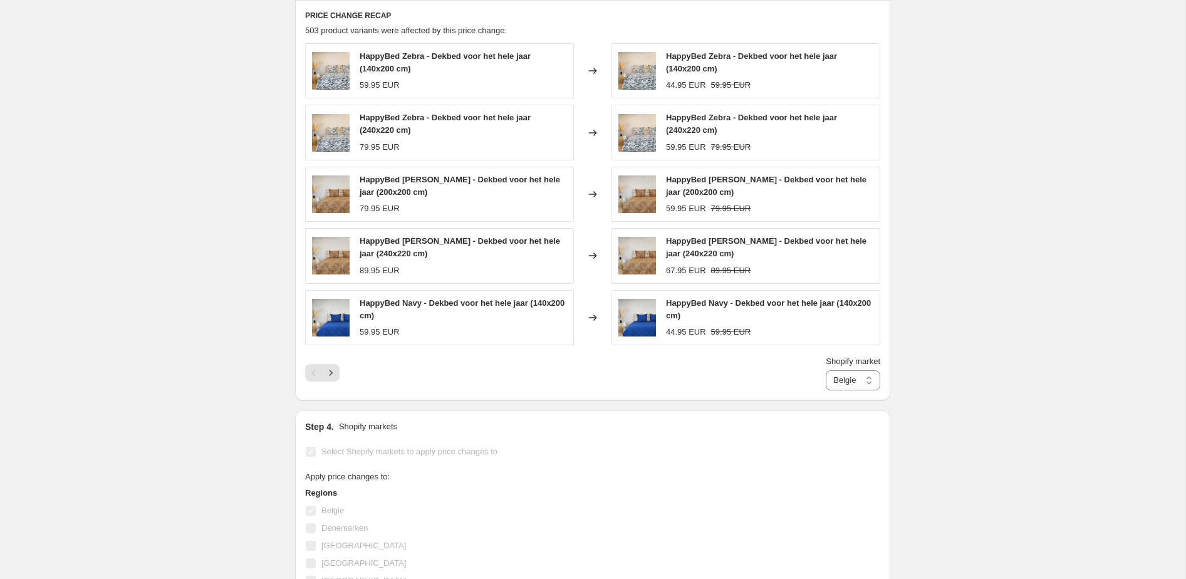
scroll to position [1092, 0]
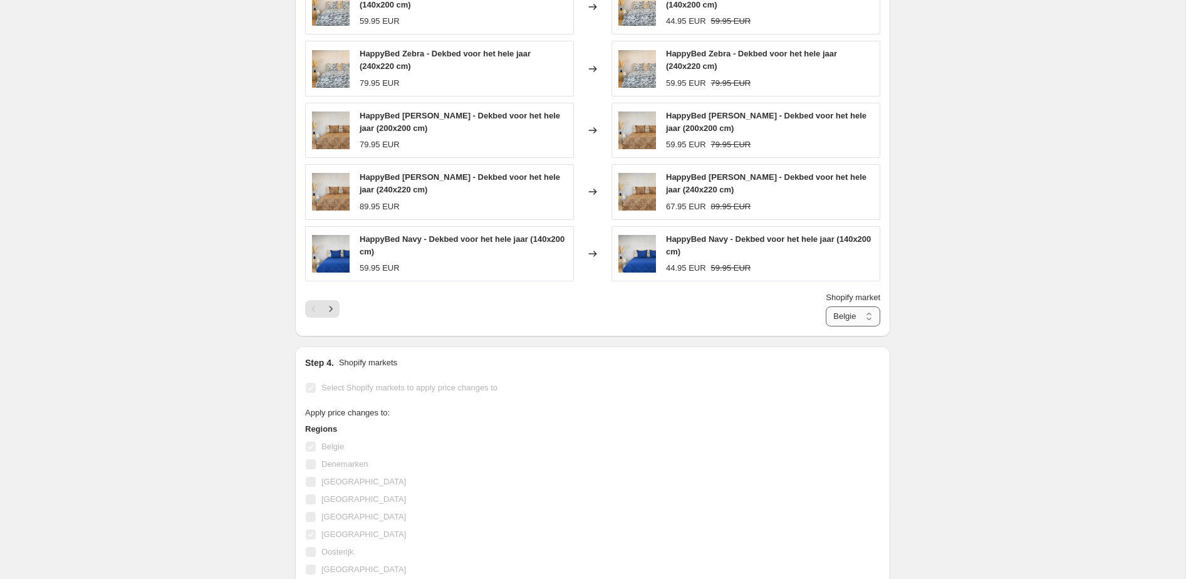
click at [858, 319] on select "Belgie [GEOGRAPHIC_DATA]" at bounding box center [852, 316] width 54 height 20
select select "29545660555"
click at [825, 306] on select "Belgie [GEOGRAPHIC_DATA]" at bounding box center [852, 316] width 54 height 20
